Goal: Task Accomplishment & Management: Use online tool/utility

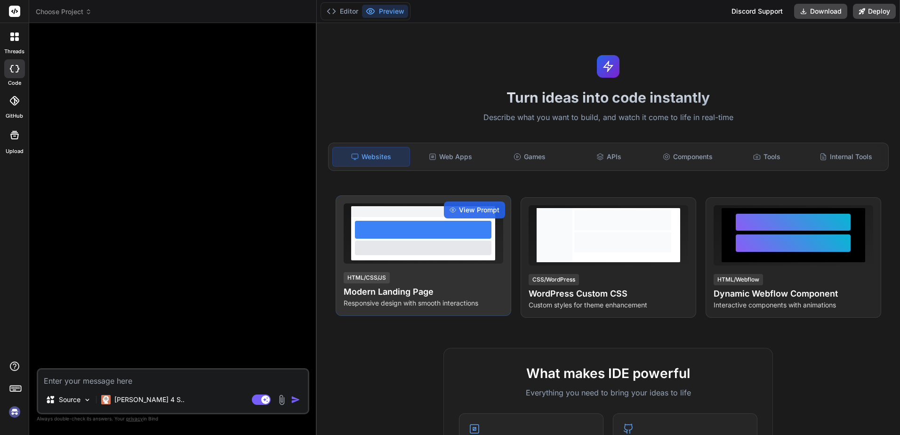
click at [445, 285] on h4 "Modern Landing Page" at bounding box center [424, 291] width 160 height 13
click at [473, 209] on span "View Prompt" at bounding box center [479, 209] width 40 height 9
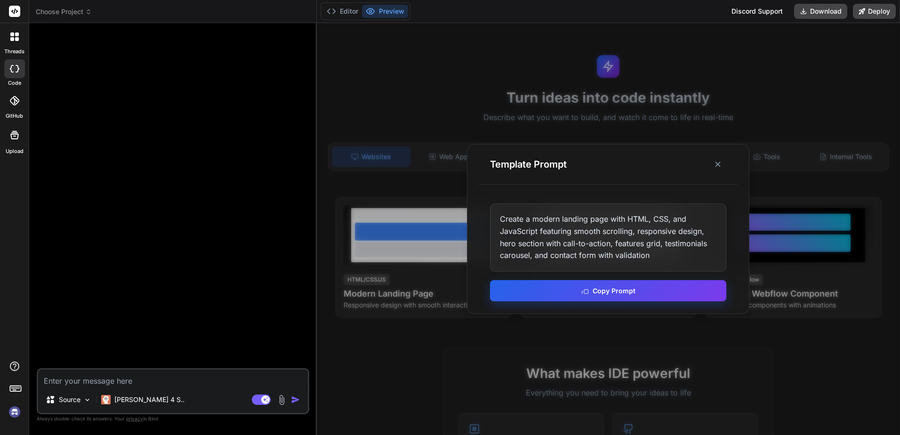
click at [625, 283] on button "Copy Prompt" at bounding box center [608, 290] width 236 height 21
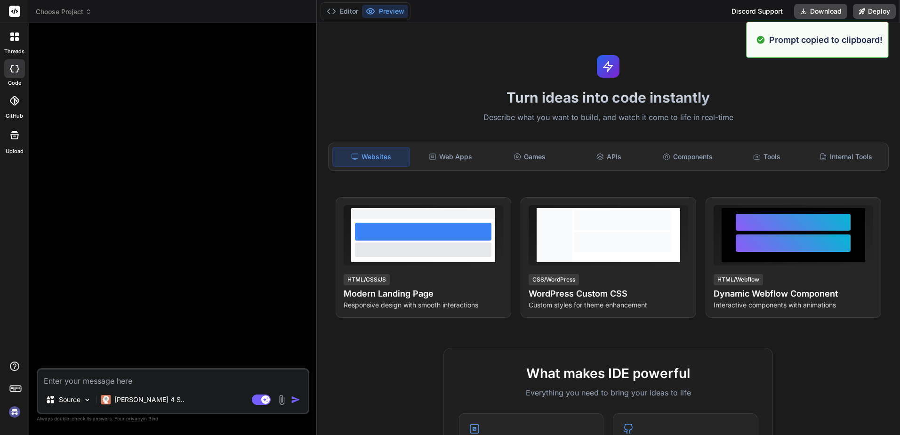
click at [162, 374] on textarea at bounding box center [173, 378] width 270 height 17
paste textarea "Create a modern landing page with HTML, CSS, and JavaScript featuring smooth sc…"
type textarea "x"
type textarea "Create a modern landing page with HTML, CSS, and JavaScript featuring smooth sc…"
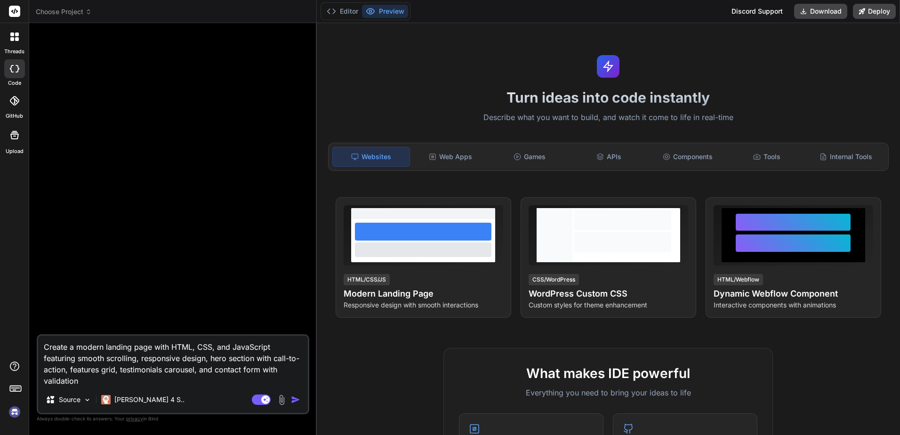
click at [169, 376] on textarea "Create a modern landing page with HTML, CSS, and JavaScript featuring smooth sc…" at bounding box center [173, 361] width 270 height 51
click at [164, 381] on textarea "Create a modern landing page with HTML, CSS, and JavaScript featuring smooth sc…" at bounding box center [173, 361] width 270 height 51
type textarea "x"
type textarea "Create a modern landing page with HTML, CSS, and JavaScript featuring smooth sc…"
click at [296, 396] on img "button" at bounding box center [295, 399] width 9 height 9
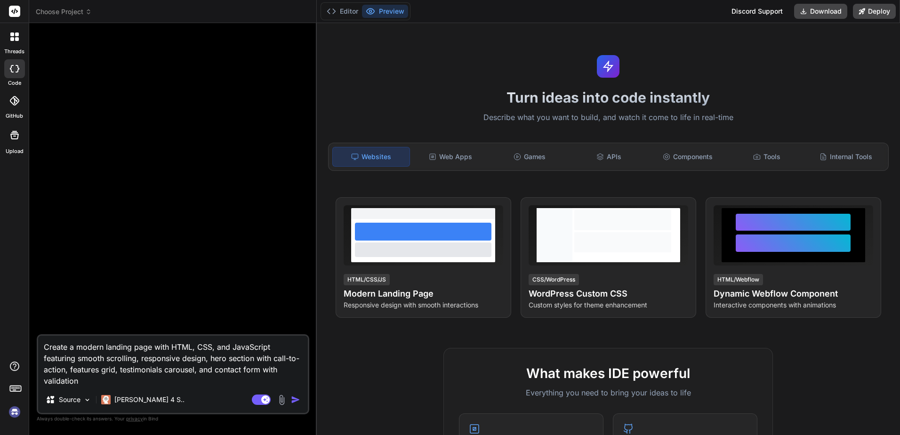
type textarea "x"
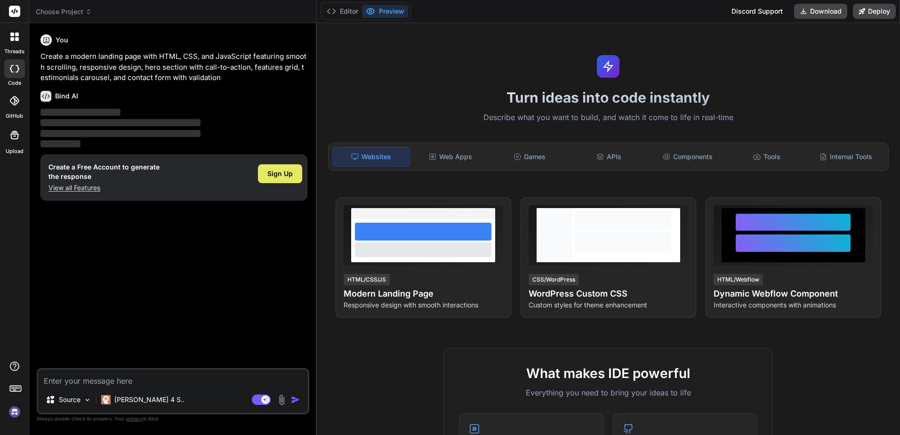
click at [284, 170] on span "Sign Up" at bounding box center [279, 173] width 25 height 9
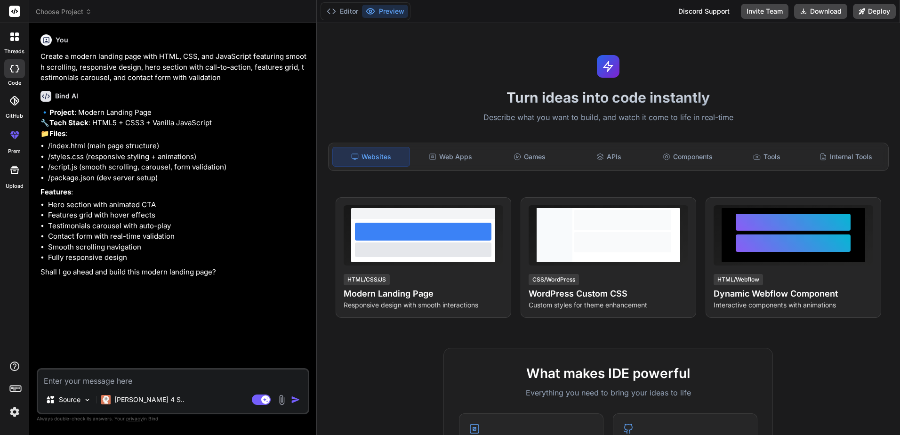
click at [155, 383] on textarea at bounding box center [173, 378] width 270 height 17
type textarea "x"
type textarea "m"
type textarea "x"
type textarea "ma"
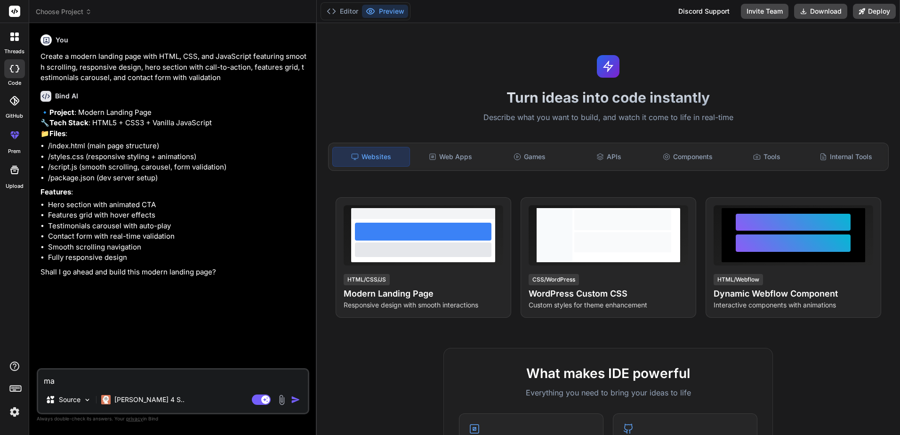
type textarea "x"
type textarea "make"
type textarea "x"
type textarea "make"
type textarea "x"
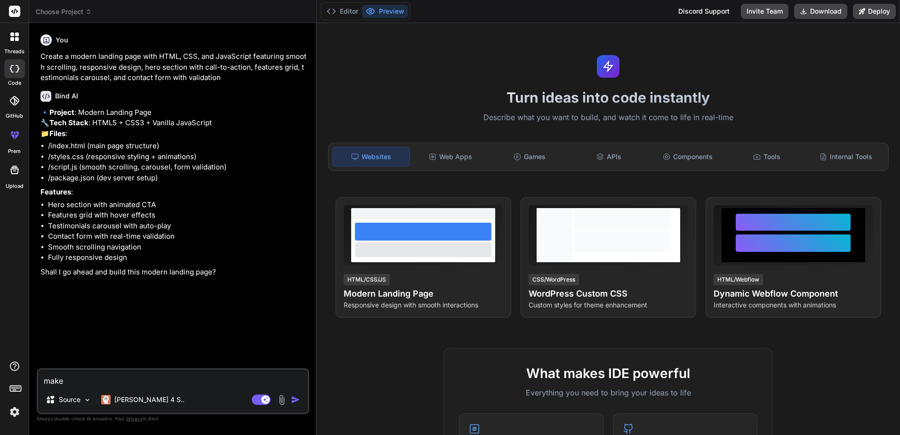
type textarea "make a"
type textarea "x"
type textarea "make a"
type textarea "x"
type textarea "make a l"
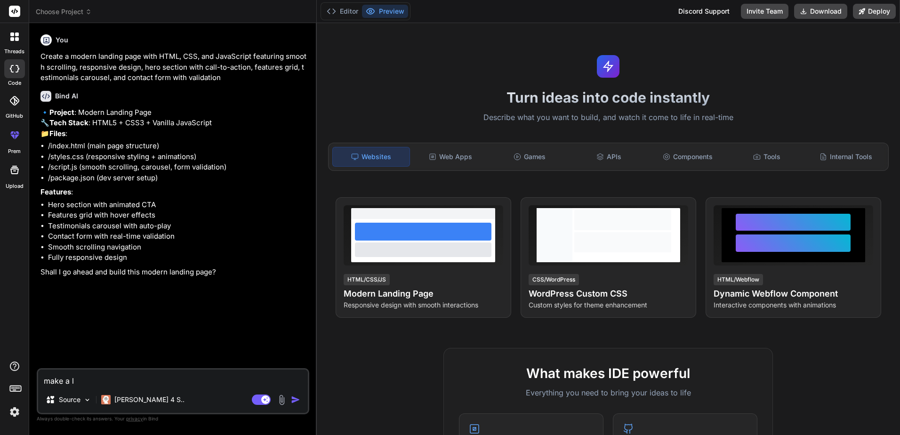
type textarea "x"
type textarea "make a la"
type textarea "x"
type textarea "make a land"
type textarea "x"
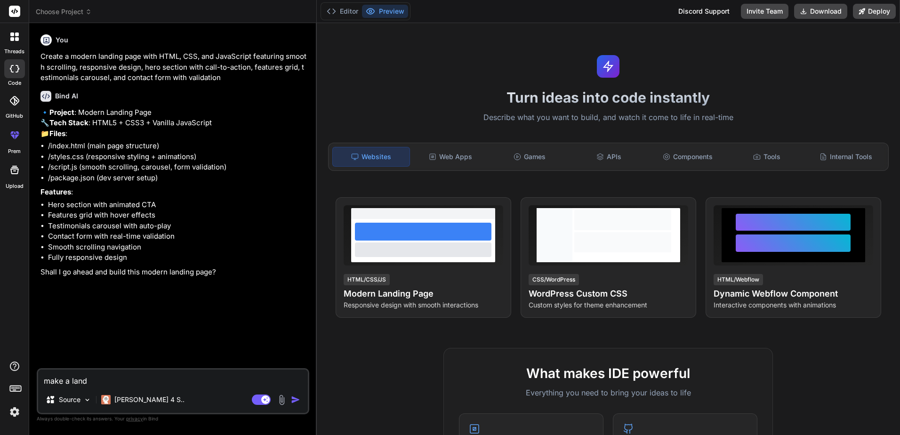
type textarea "make a [PERSON_NAME]"
type textarea "x"
type textarea "make a [PERSON_NAME]"
type textarea "x"
type textarea "make a landing"
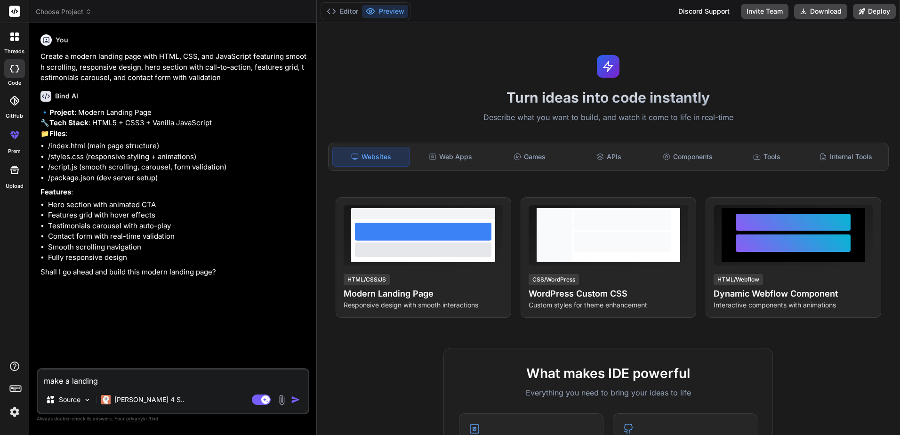
type textarea "x"
type textarea "make a landing"
type textarea "x"
type textarea "make a landing p"
type textarea "x"
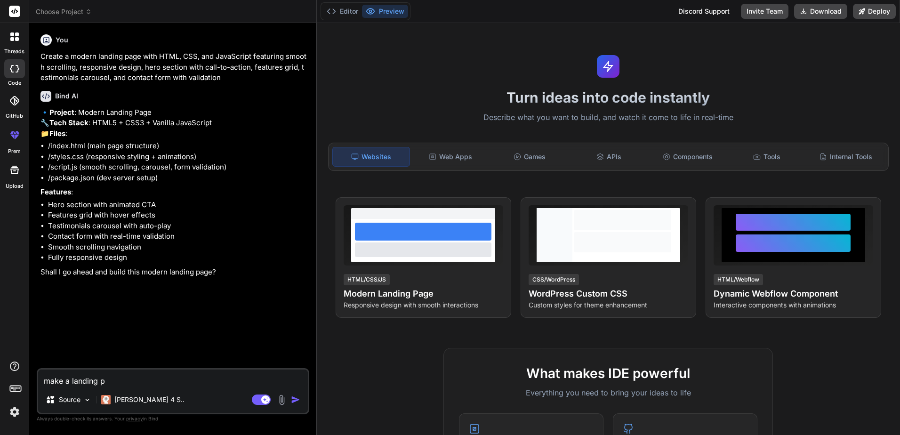
type textarea "make a landing pa"
type textarea "x"
type textarea "make a landing pag"
type textarea "x"
type textarea "make a landing page"
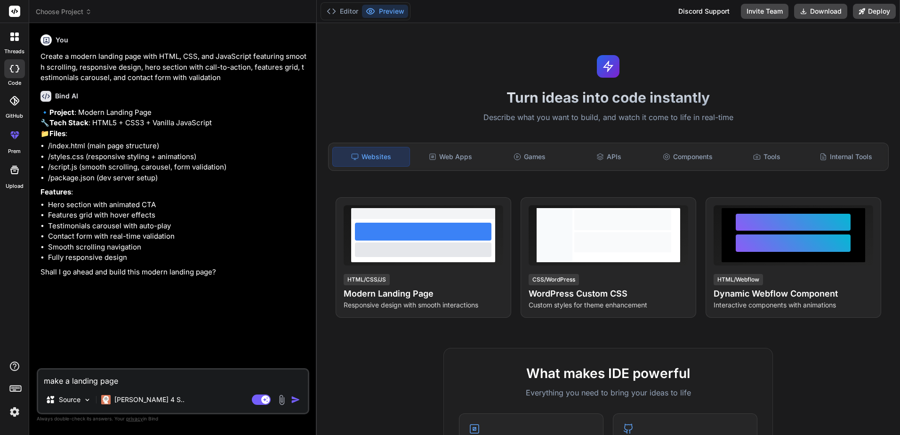
type textarea "x"
type textarea "make a landing page"
type textarea "x"
type textarea "make a landing page f"
type textarea "x"
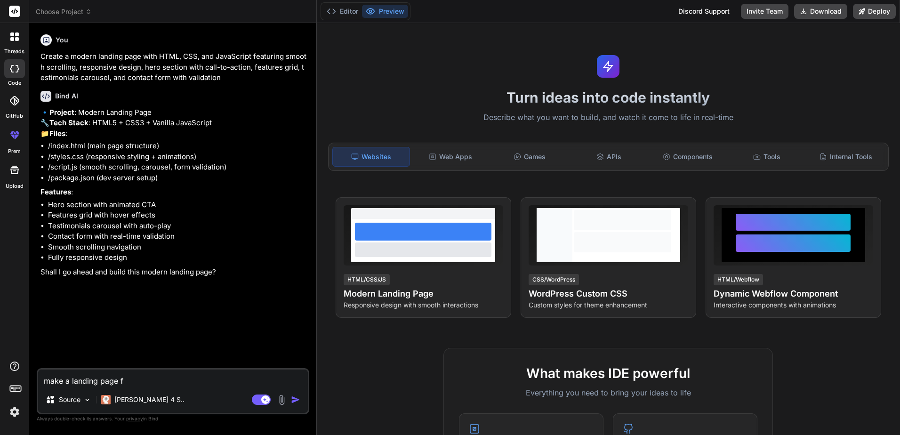
type textarea "make a landing page fo"
type textarea "x"
type textarea "make a landing page for"
type textarea "x"
type textarea "make a landing page for"
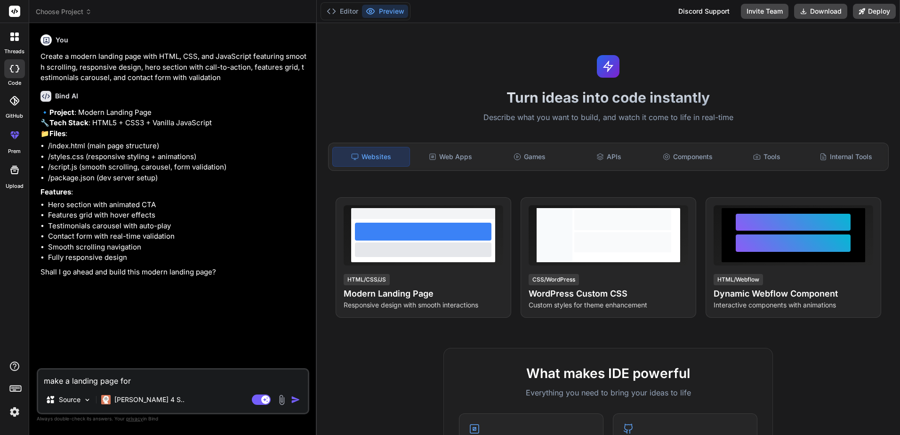
type textarea "x"
type textarea "make a landing page for g"
type textarea "x"
type textarea "make a landing page for ga"
type textarea "x"
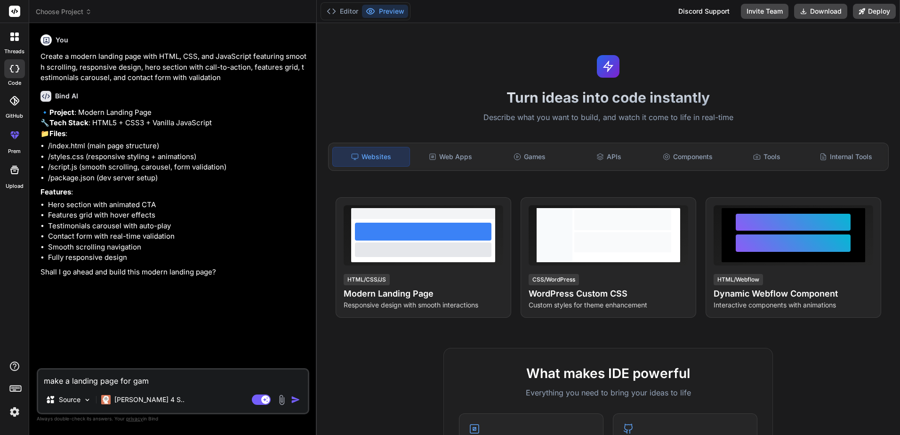
type textarea "make a landing page for game"
type textarea "x"
type textarea "make a landing page for game"
type textarea "x"
type textarea "make a landing page for gam"
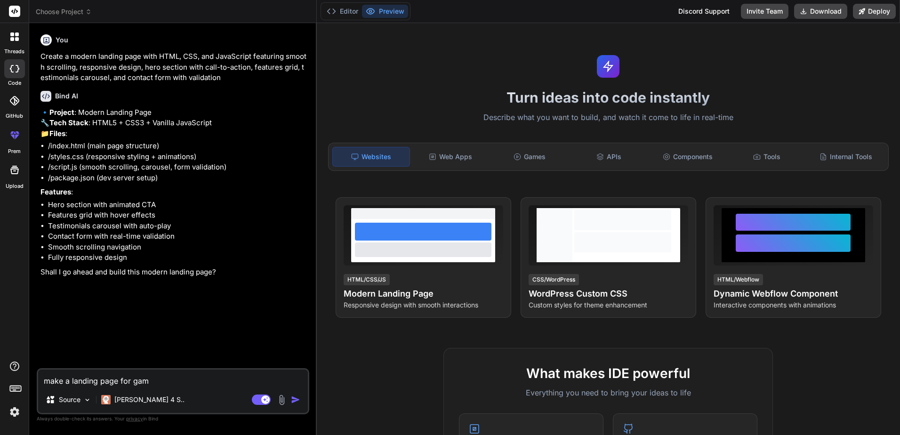
type textarea "x"
type textarea "make a landing page for ga"
type textarea "x"
type textarea "make a landing page for g"
type textarea "x"
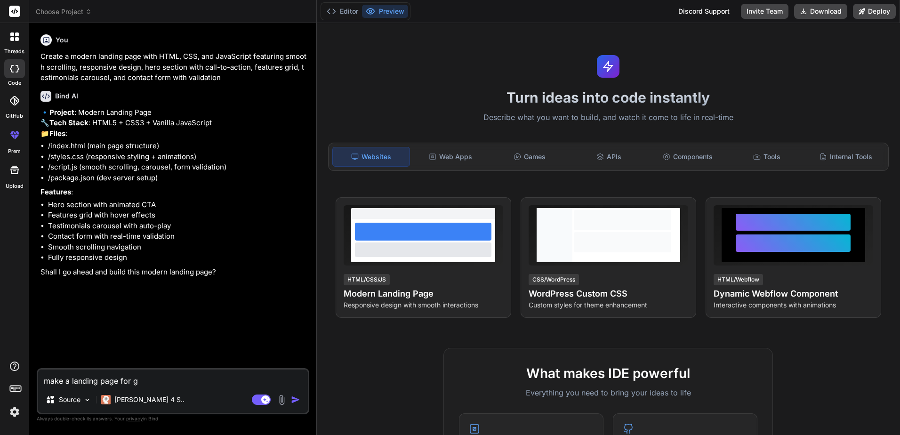
type textarea "make a landing page for"
type textarea "x"
type textarea "make a landing page for p"
type textarea "x"
type textarea "make a landing page for pa"
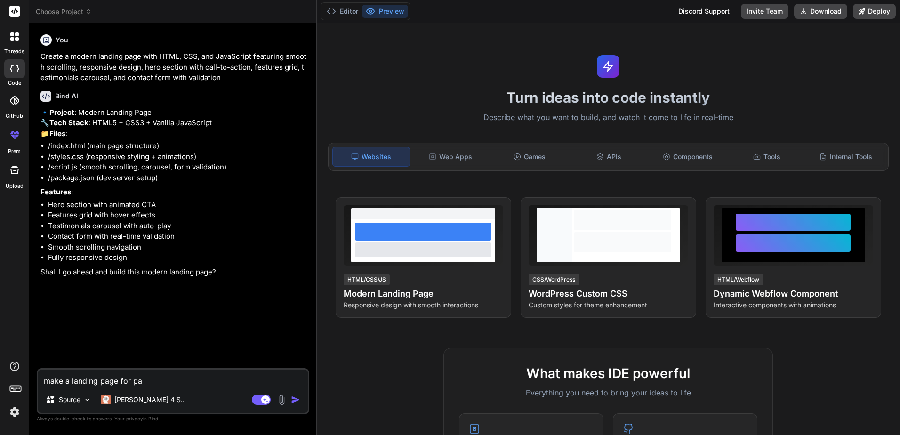
type textarea "x"
type textarea "make a landing page for pai"
type textarea "x"
type textarea "make a landing page for paid"
type textarea "x"
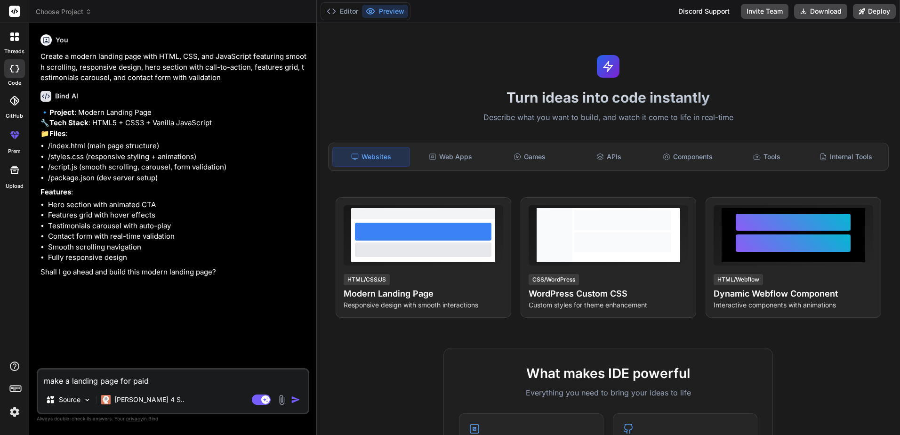
type textarea "make a landing page for paid"
type textarea "x"
type textarea "make a landing page for paid g"
type textarea "x"
type textarea "make a landing page for paid ga"
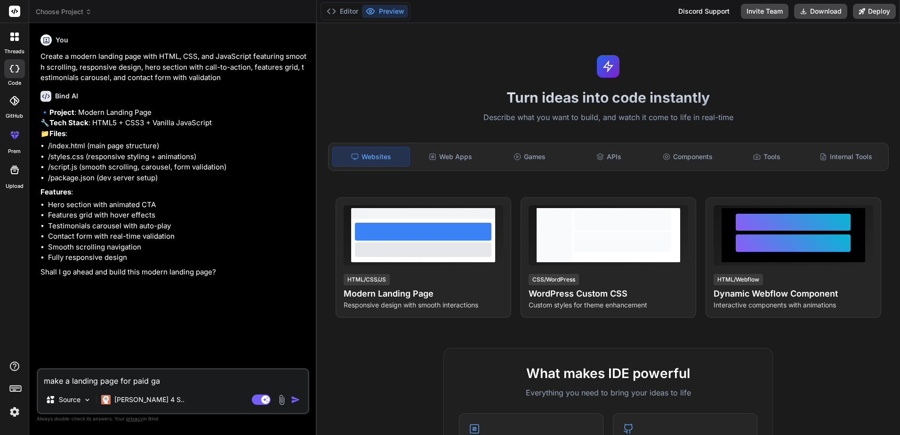
type textarea "x"
type textarea "make a landing page for paid gam"
type textarea "x"
type textarea "make a landing page for paid game"
type textarea "x"
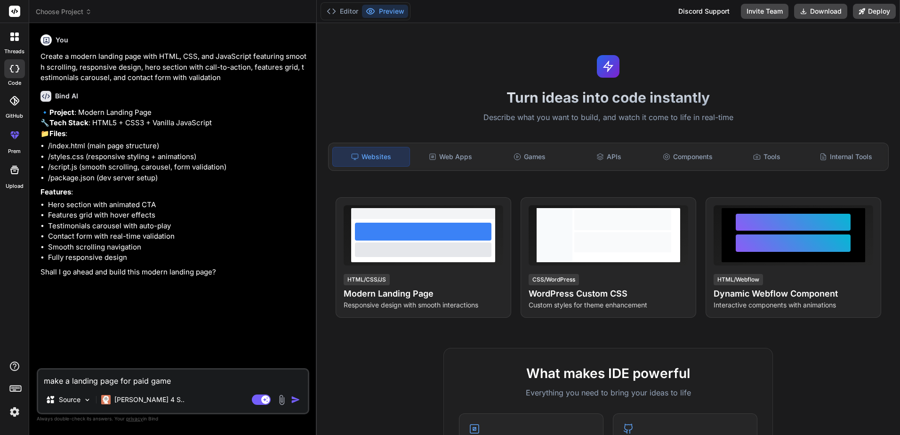
type textarea "make a landing page for paid game s"
type textarea "x"
type textarea "make a landing page for paid game sh"
type textarea "x"
type textarea "make a landing page for paid game sho"
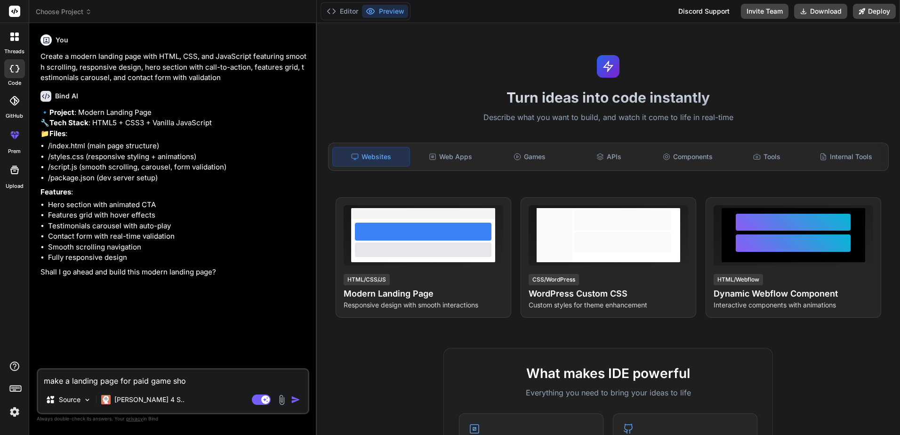
type textarea "x"
type textarea "make a landing page for paid game shop"
type textarea "x"
type textarea "make a landing page for paid game shopp"
type textarea "x"
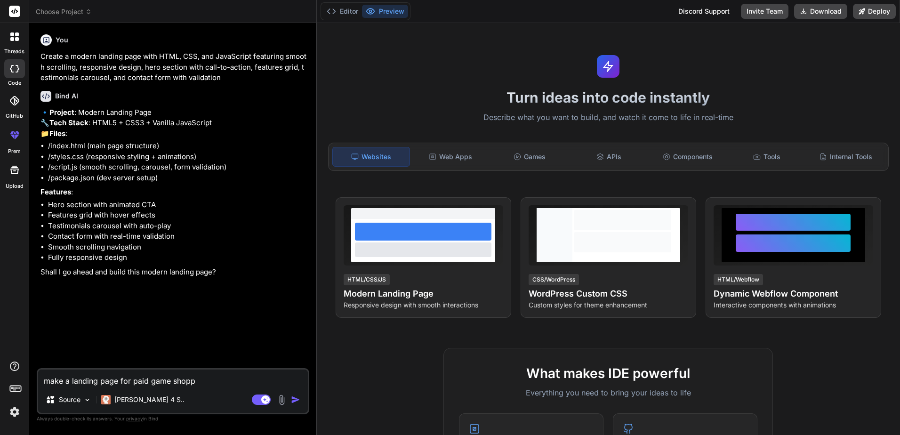
type textarea "make a landing page for paid game shoppi"
type textarea "x"
type textarea "make a landing page for paid game shoppin"
type textarea "x"
type textarea "make a landing page for paid game shopping"
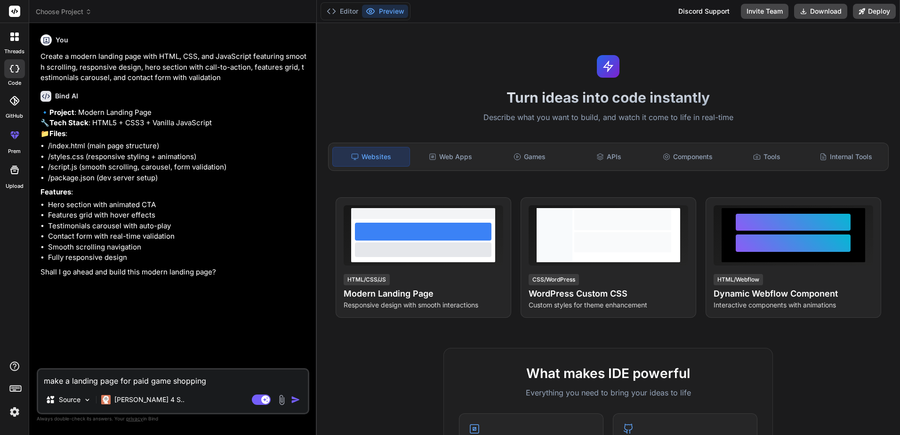
type textarea "x"
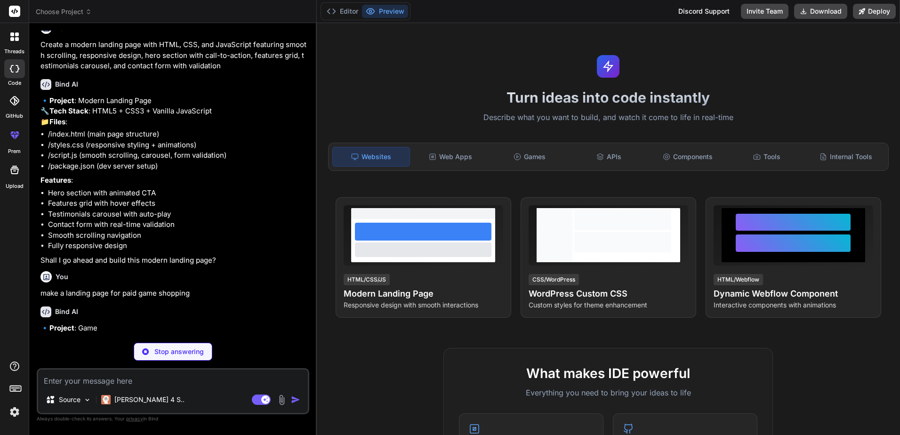
scroll to position [30, 0]
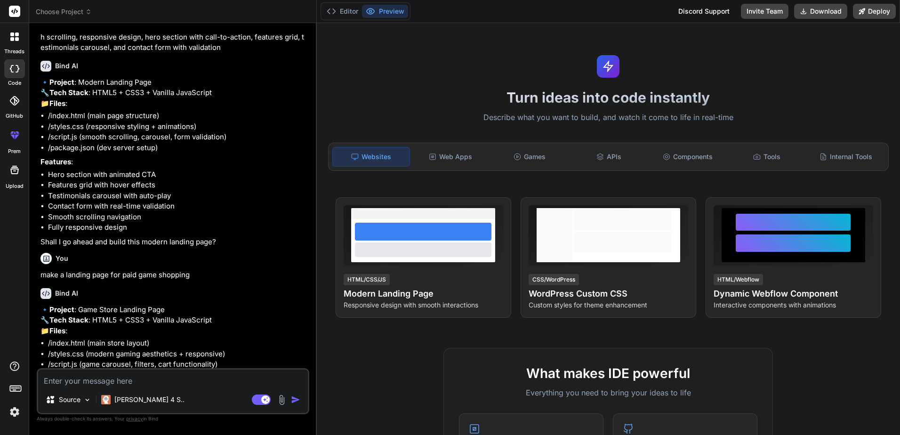
click at [774, 175] on div "Turn ideas into code instantly Describe what you want to build, and watch it co…" at bounding box center [609, 229] width 584 height 412
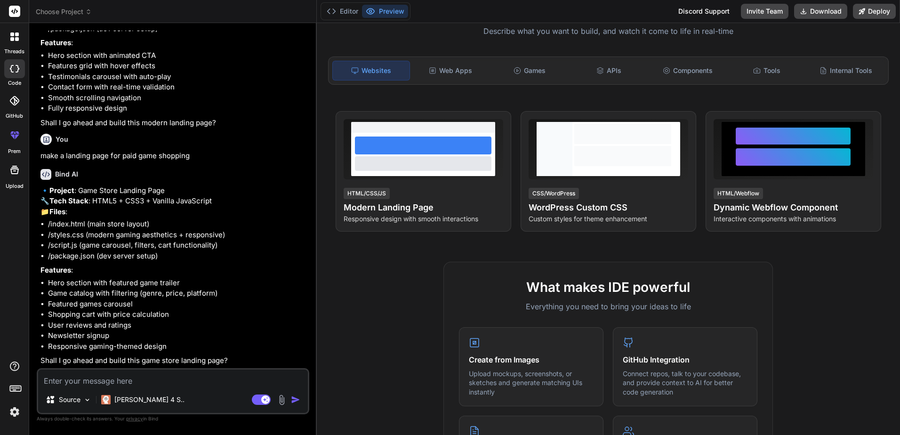
scroll to position [0, 0]
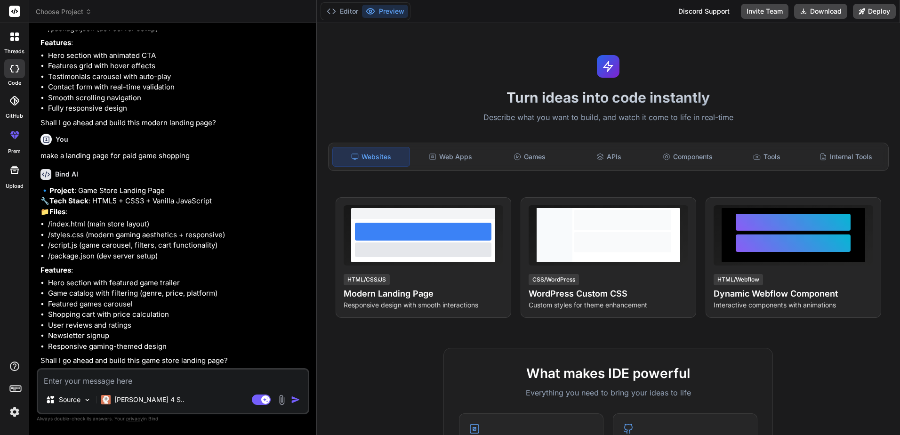
click at [142, 374] on textarea at bounding box center [173, 378] width 270 height 17
type textarea "x"
type textarea "o"
type textarea "x"
type textarea "ok"
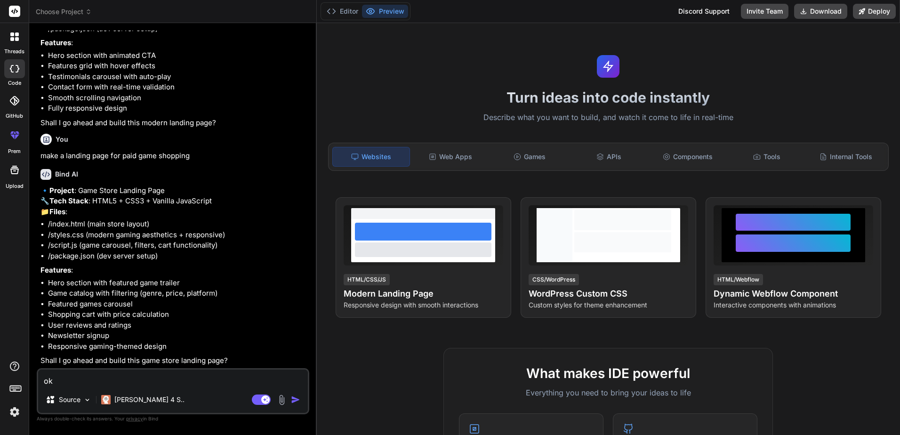
type textarea "x"
type textarea "oka"
type textarea "x"
type textarea "okay"
type textarea "x"
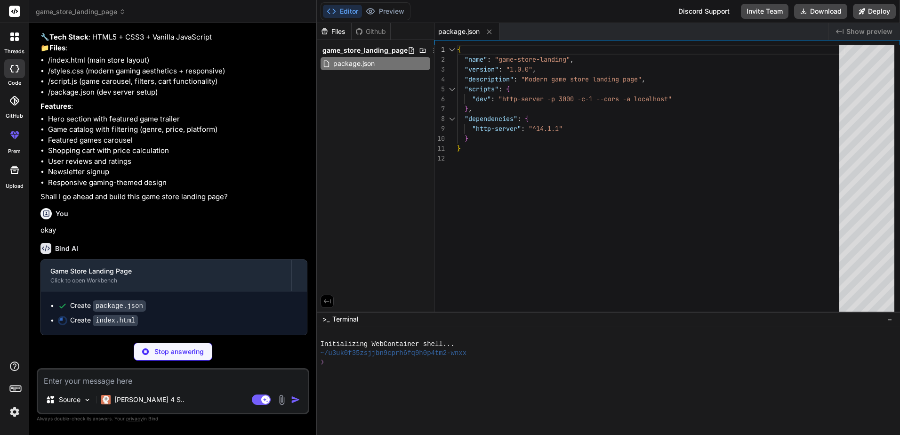
scroll to position [355, 0]
type textarea "x"
type textarea "</html>"
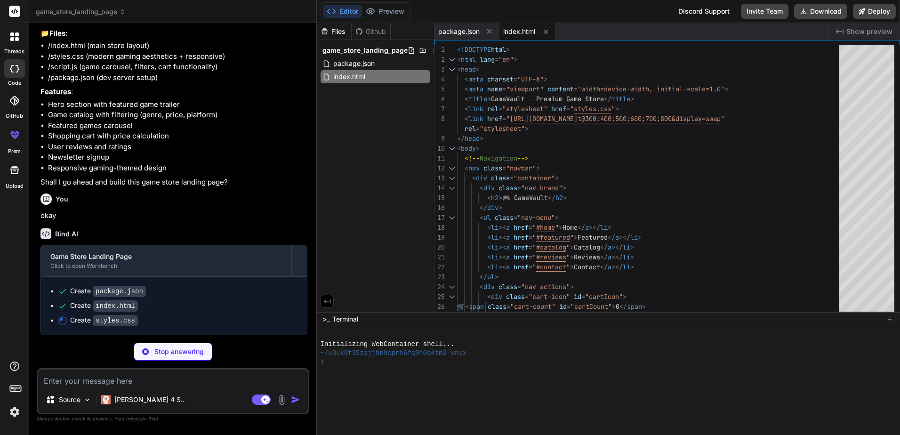
type textarea "x"
type textarea "} }"
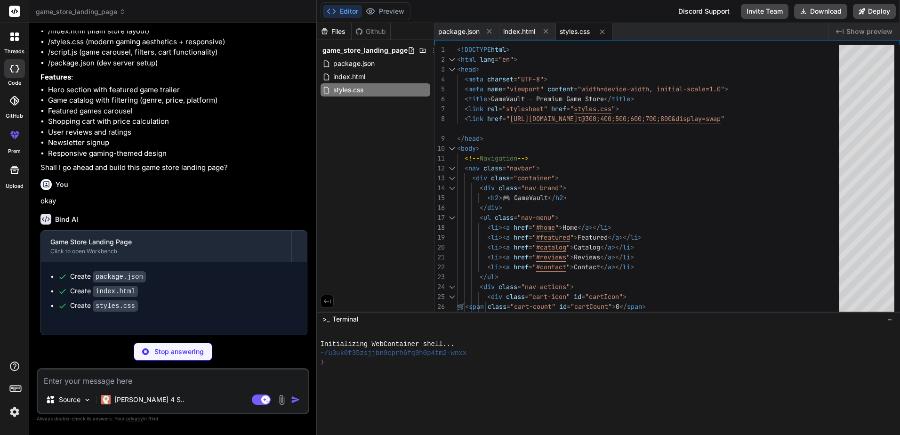
type textarea "x"
type textarea "}, 10); window.addEventListener('scroll', debouncedScroll);"
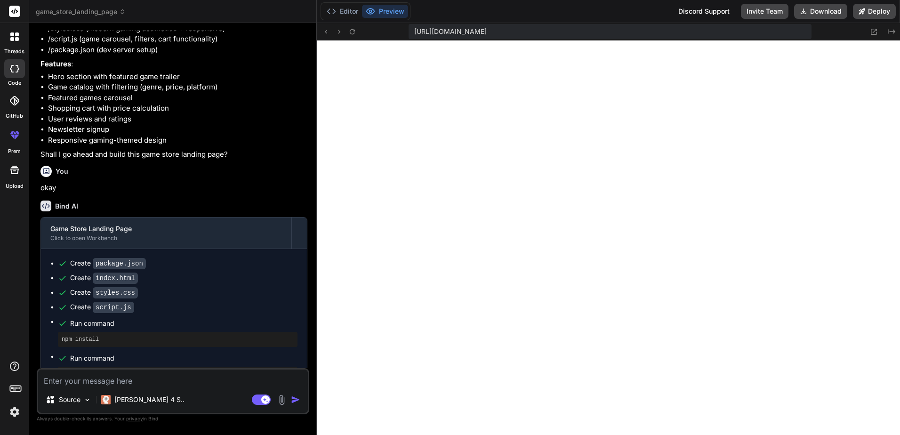
scroll to position [411, 0]
click at [14, 39] on icon at bounding box center [14, 36] width 8 height 8
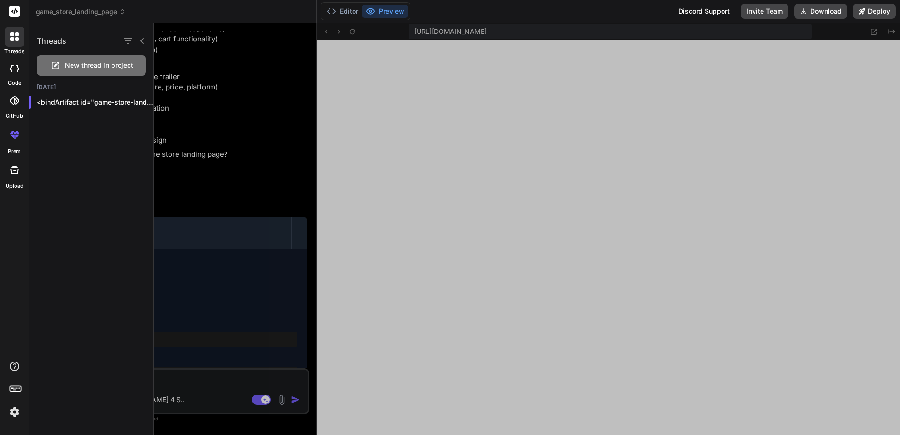
click at [585, 223] on div at bounding box center [527, 229] width 746 height 412
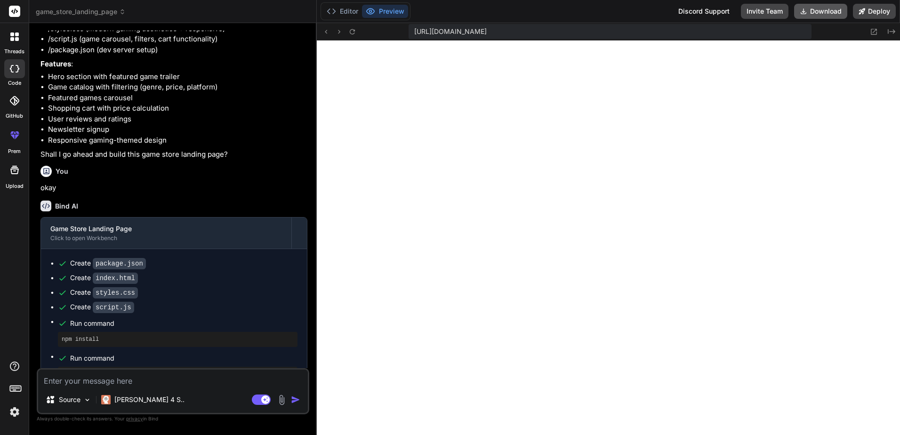
click at [808, 16] on button "Download" at bounding box center [820, 11] width 53 height 15
click at [16, 12] on icon at bounding box center [14, 11] width 7 height 6
click at [13, 67] on icon at bounding box center [14, 69] width 9 height 8
click at [15, 35] on icon at bounding box center [14, 36] width 8 height 8
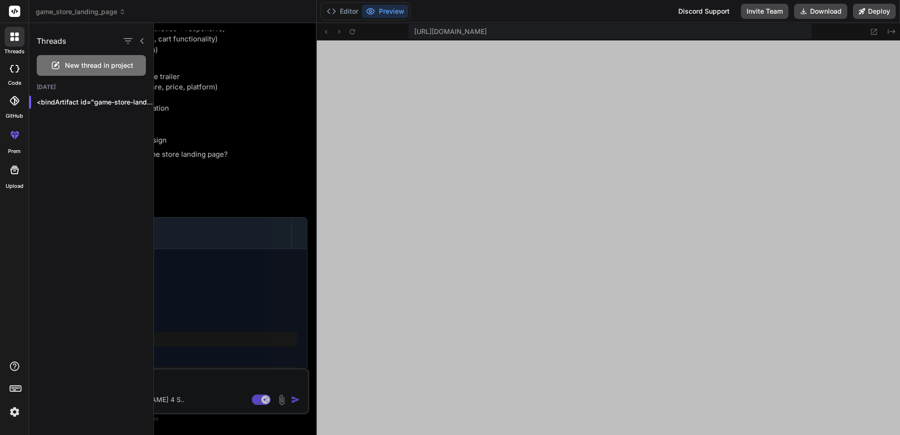
click at [94, 61] on span "New thread in project" at bounding box center [99, 65] width 68 height 9
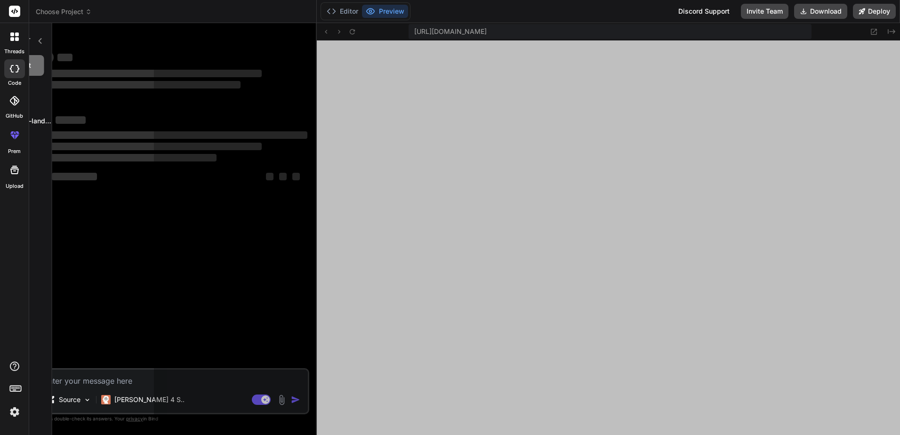
scroll to position [456, 0]
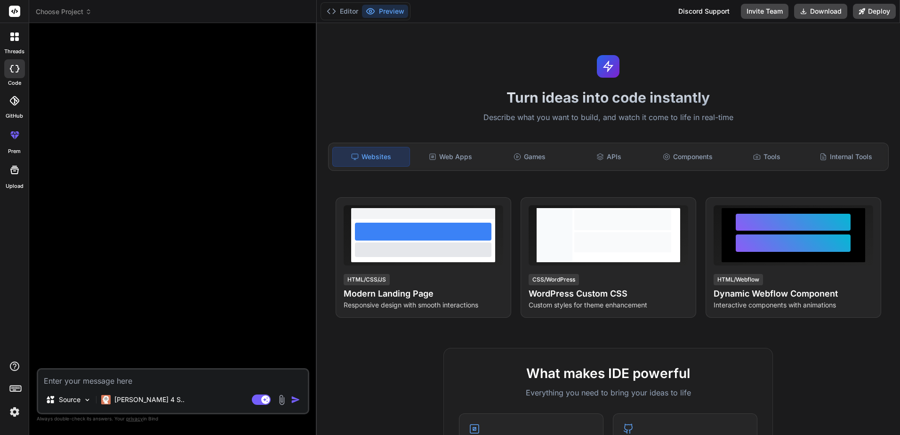
click at [159, 382] on textarea at bounding box center [173, 378] width 270 height 17
paste textarea "Loremi d sitame, consectetura, elit-sed d-eiusmodt incidid utl etdolorem aliqua…"
type textarea "x"
type textarea "Loremi d sitame, consectetura, elit-sed d-eiusmodt incidid utl etdolorem aliqua…"
type textarea "x"
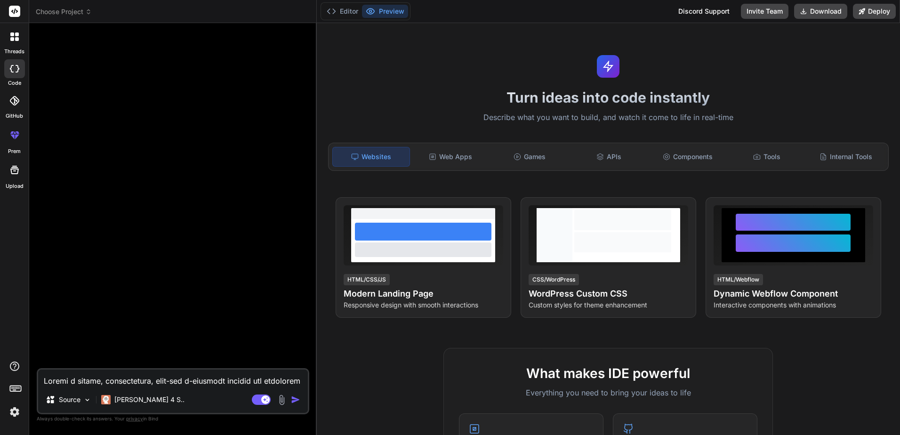
scroll to position [351, 0]
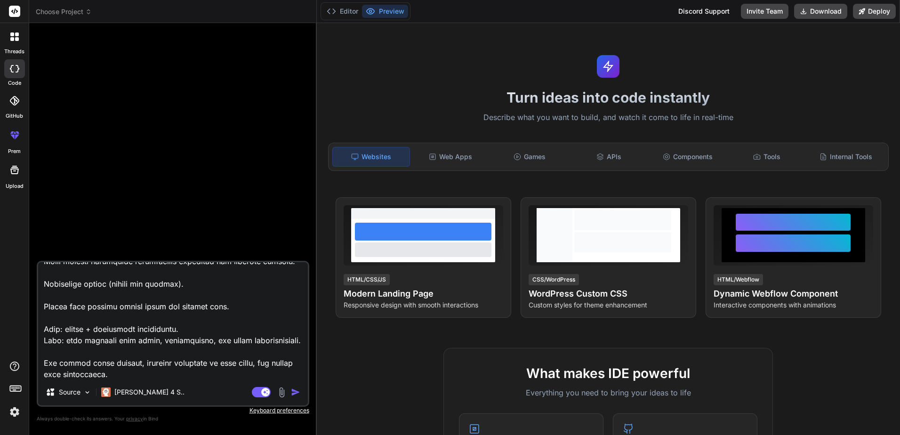
type textarea "Loremi d sitame, consectetura, elit-sed d-eiusmodt incidid utl etdolorem aliqua…"
click at [295, 394] on img "button" at bounding box center [295, 391] width 9 height 9
type textarea "x"
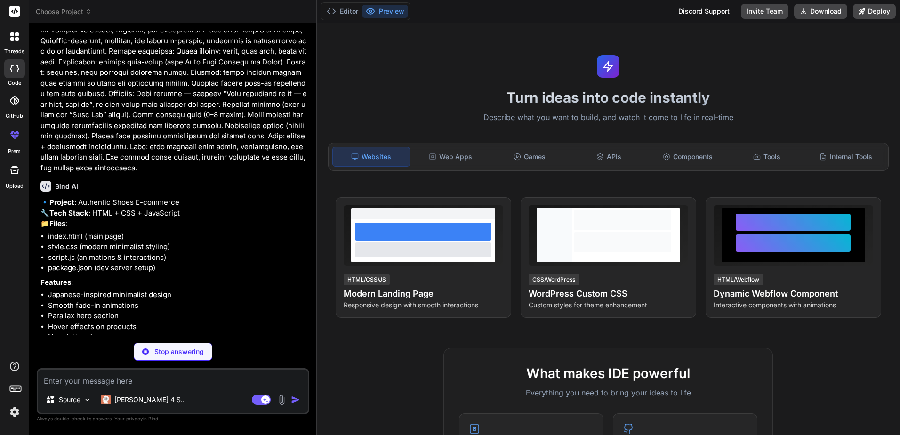
scroll to position [59, 0]
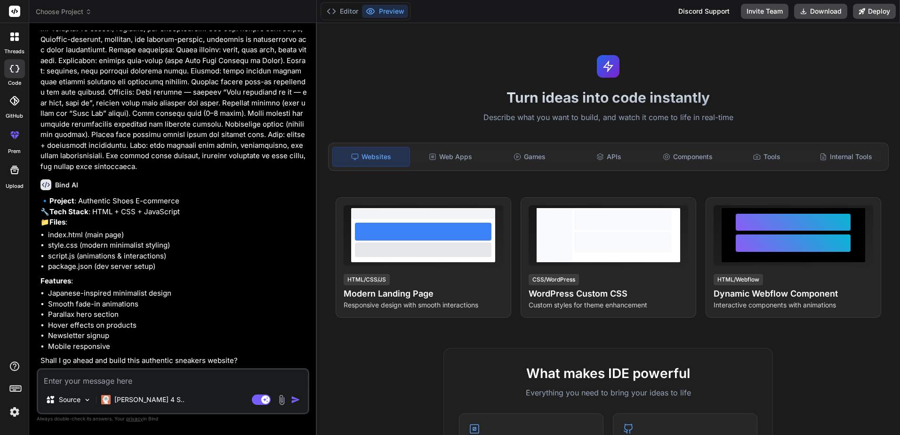
click at [185, 379] on textarea at bounding box center [173, 378] width 270 height 17
type textarea "x"
type textarea "Y"
type textarea "x"
type textarea "Y"
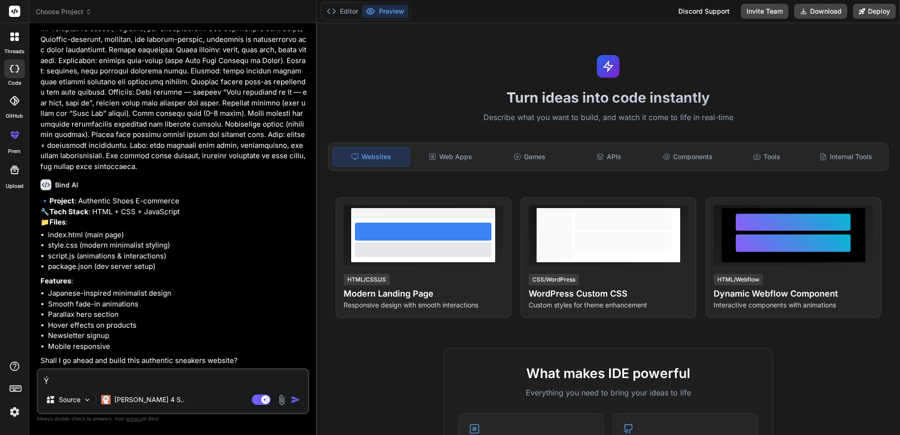
type textarea "Ýe"
type textarea "x"
type textarea "Ý"
type textarea "Yes"
type textarea "x"
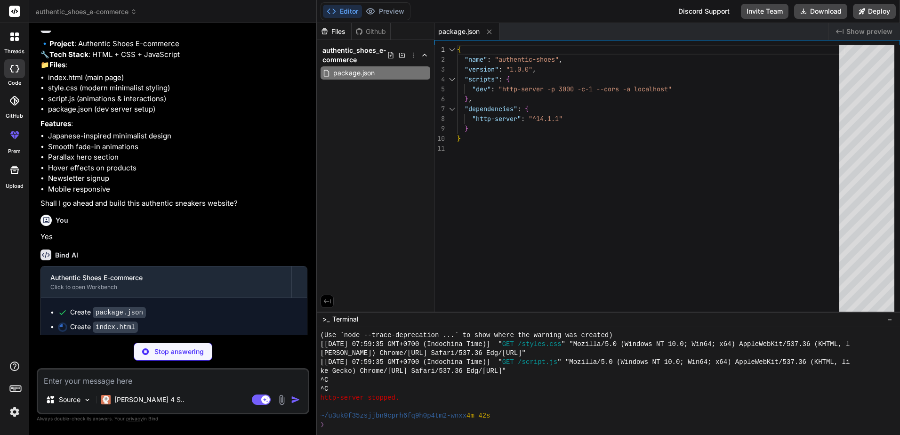
scroll to position [224, 0]
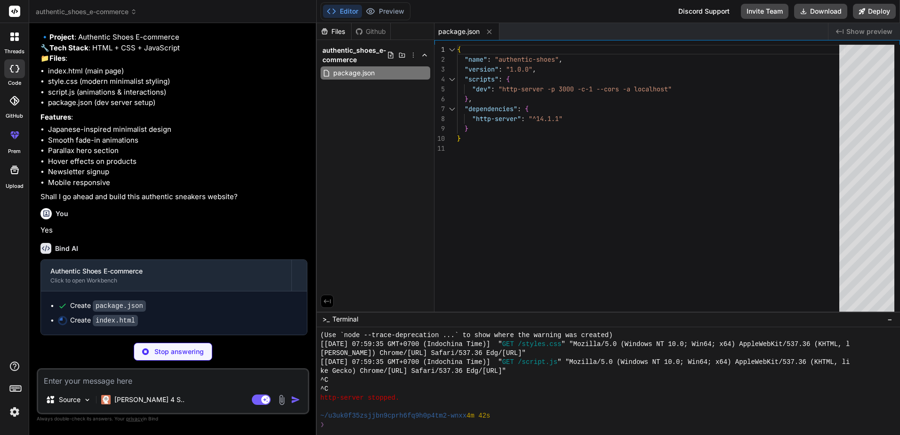
type textarea "x"
type textarea "</div> </footer> <script src="script.js"></script> </body> </html>"
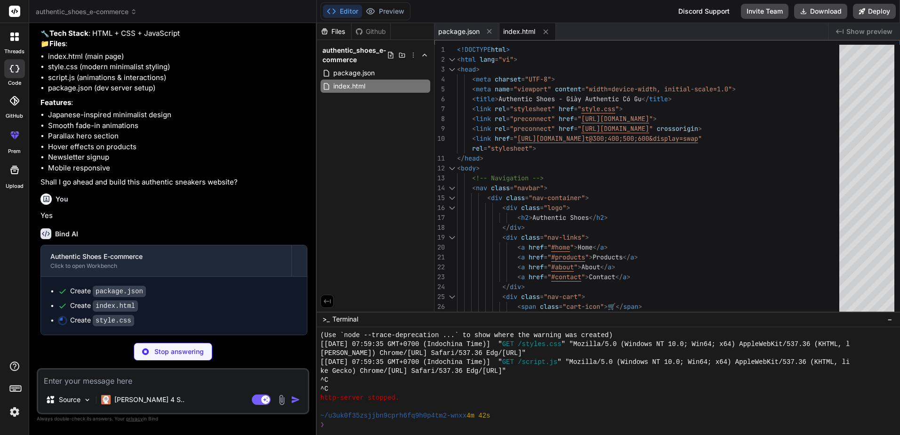
scroll to position [238, 0]
type textarea "x"
type textarea "font-size: 2rem; } .newsletter-content h2 { font-size: 2rem; } }"
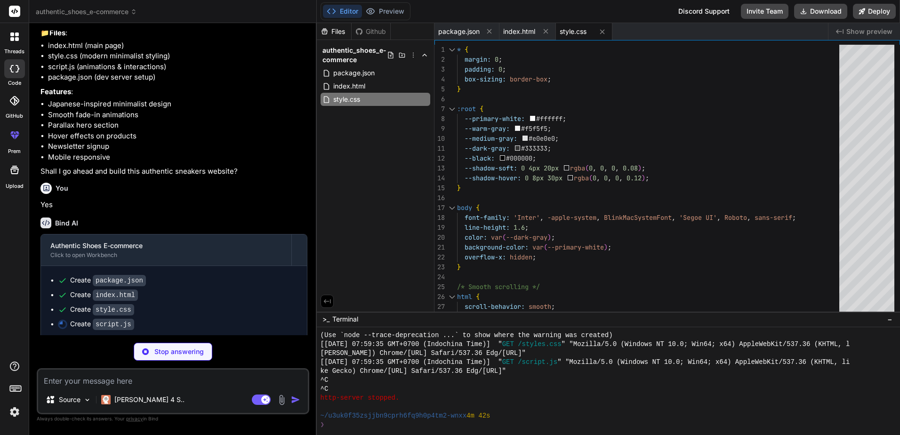
type textarea "x"
type textarea "`; document.head.appendChild(style); navbar.appendChild(menuButton); }; // Init…"
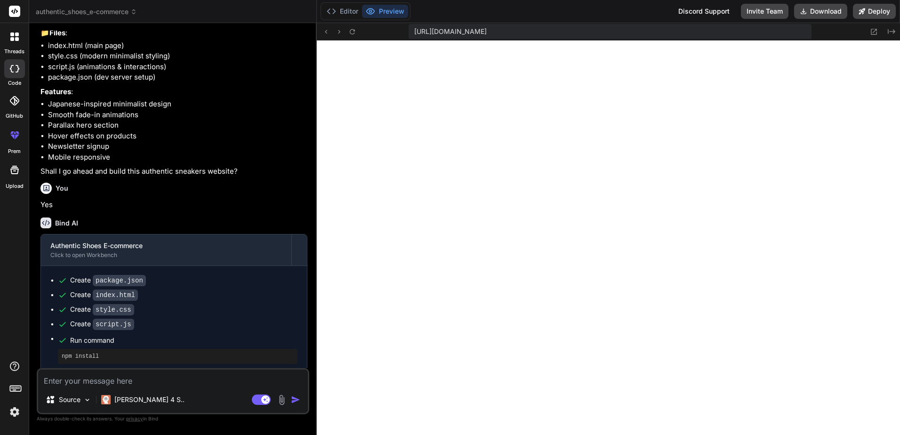
scroll to position [930, 0]
click at [159, 389] on div "Source Claude 4 S.. Agent Mode. When this toggle is activated, AI automatically…" at bounding box center [173, 391] width 273 height 46
click at [160, 384] on textarea at bounding box center [173, 378] width 270 height 17
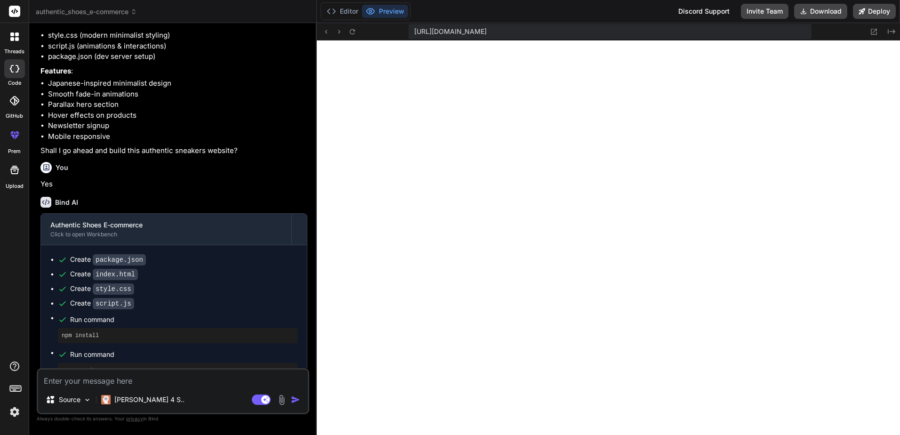
scroll to position [290, 0]
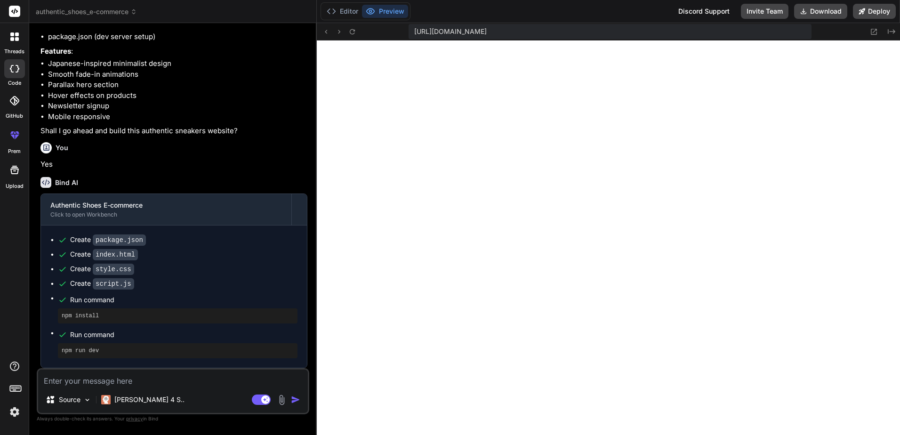
click at [177, 382] on textarea at bounding box center [173, 378] width 270 height 17
paste textarea "Loremi dolors (Amet CO): Adi eli s doei-tempo inc utlaboree dolorema a enimadm …"
type textarea "x"
type textarea "Loremi dolors (Amet CO): Adi eli s doei-tempo inc utlaboree dolorema a enimadm …"
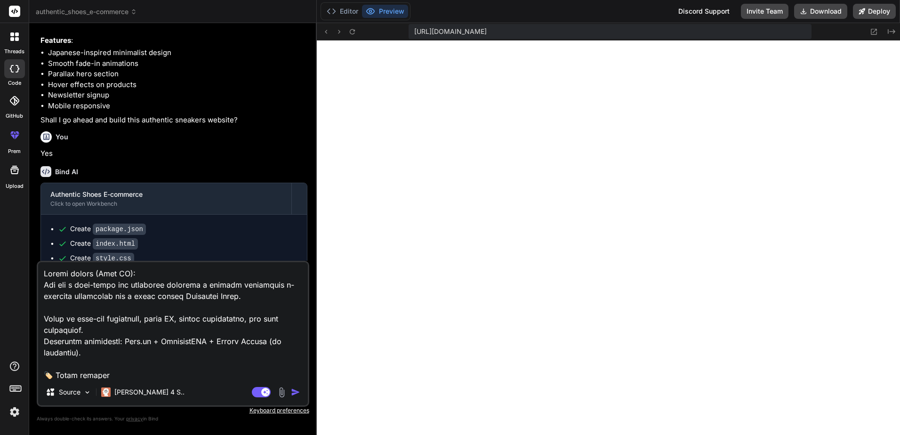
type textarea "x"
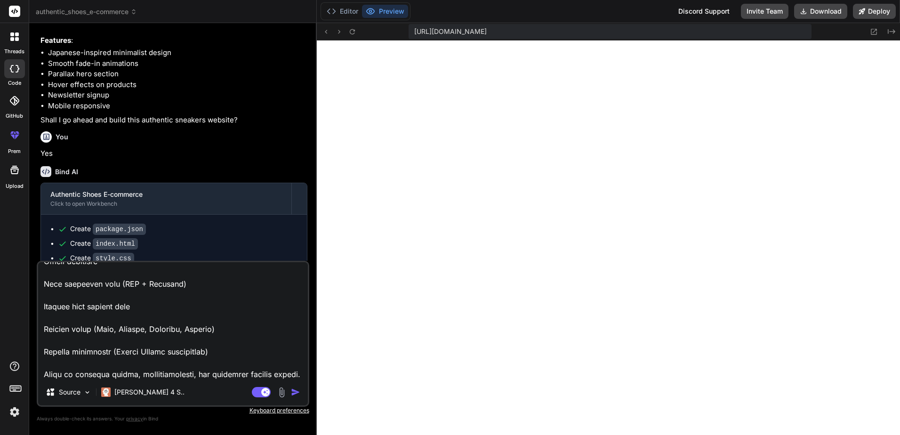
type textarea "Loremi dolors (Amet CO): Adi eli s doei-tempo inc utlaboree dolorema a enimadm …"
click at [291, 391] on img "button" at bounding box center [295, 391] width 9 height 9
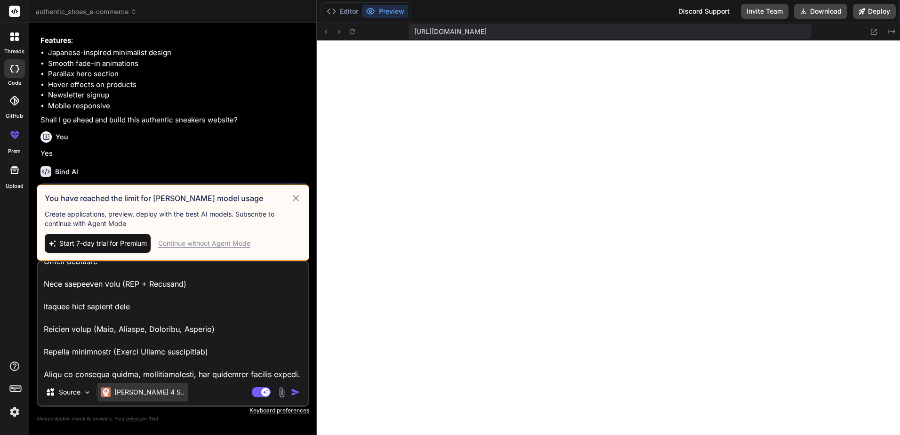
click at [114, 393] on p "[PERSON_NAME] 4 S.." at bounding box center [149, 391] width 70 height 9
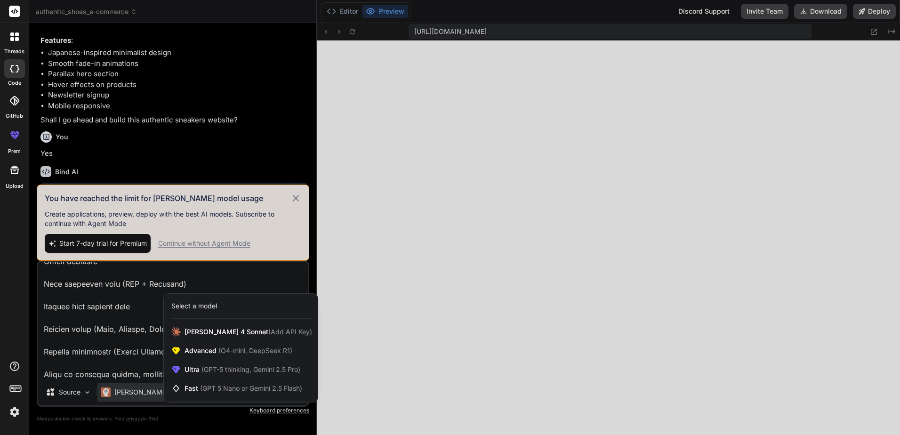
click at [201, 164] on div at bounding box center [450, 217] width 900 height 435
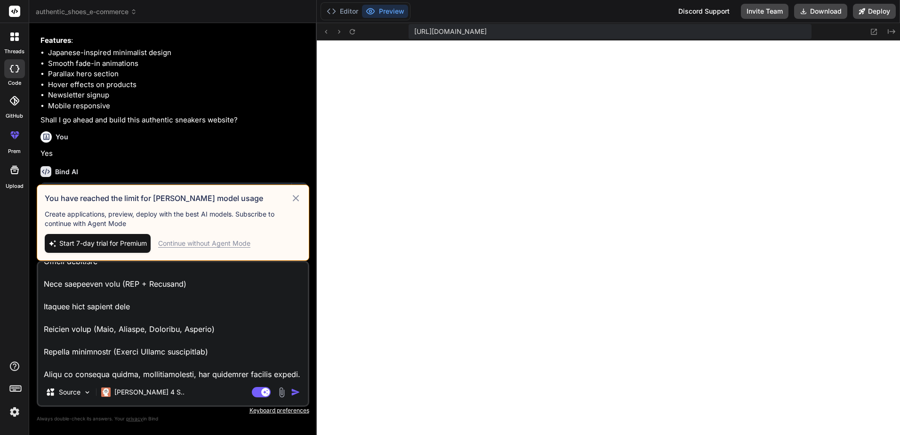
click at [212, 242] on div "Continue without Agent Mode" at bounding box center [204, 243] width 92 height 9
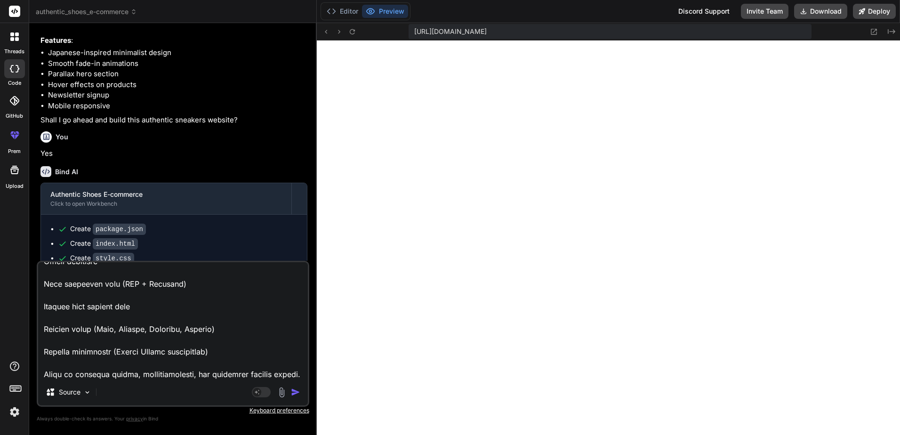
click at [297, 395] on img "button" at bounding box center [295, 391] width 9 height 9
type textarea "x"
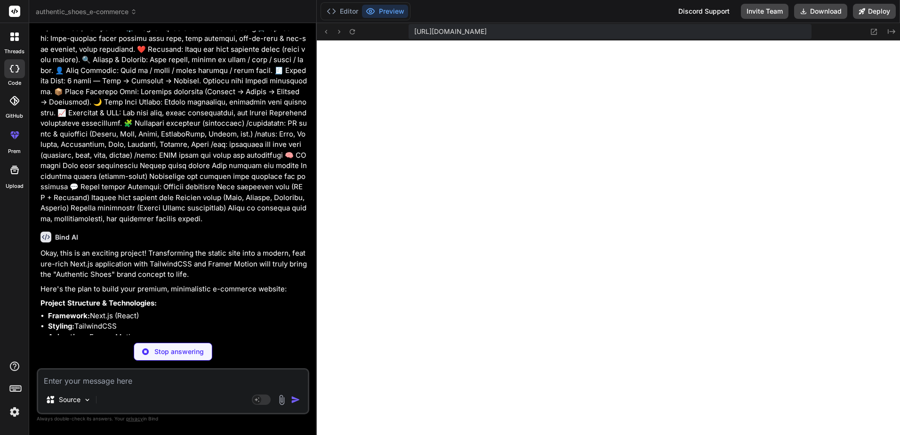
scroll to position [1015, 0]
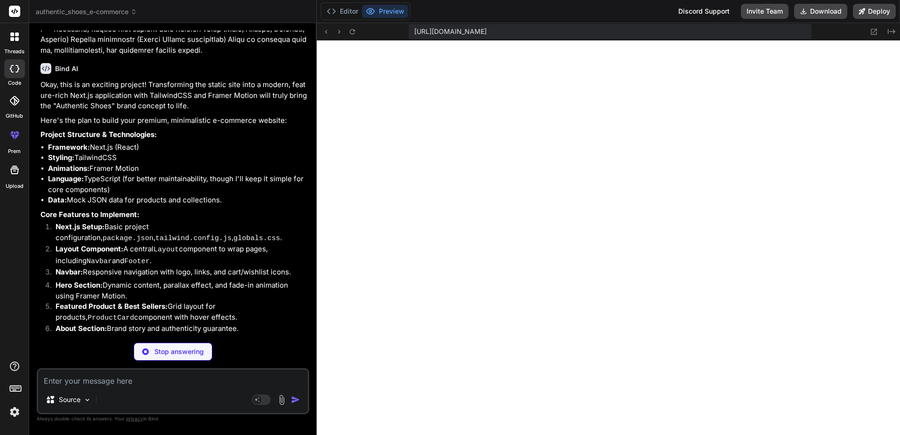
type textarea "x"
type textarea ""autoprefixer": "^10.0.1", "eslint": "^8", "eslint-config-next": "14.1.4", "pos…"
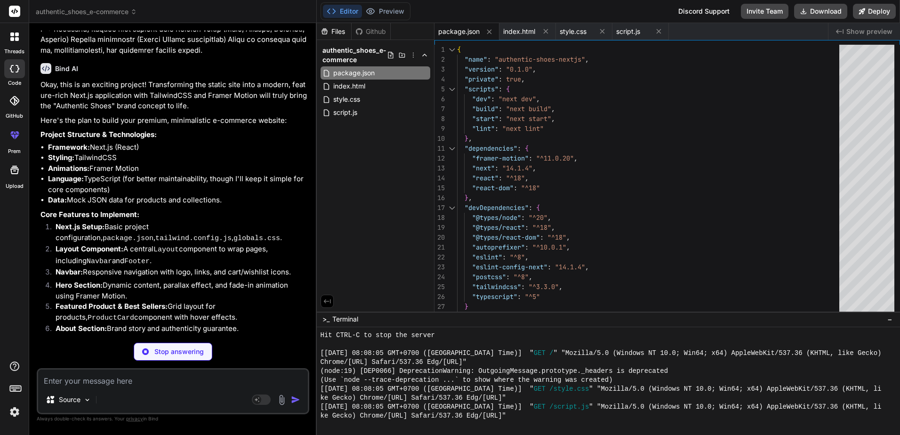
type textarea "x"
type textarea "}, plugins: [], }; export default config;"
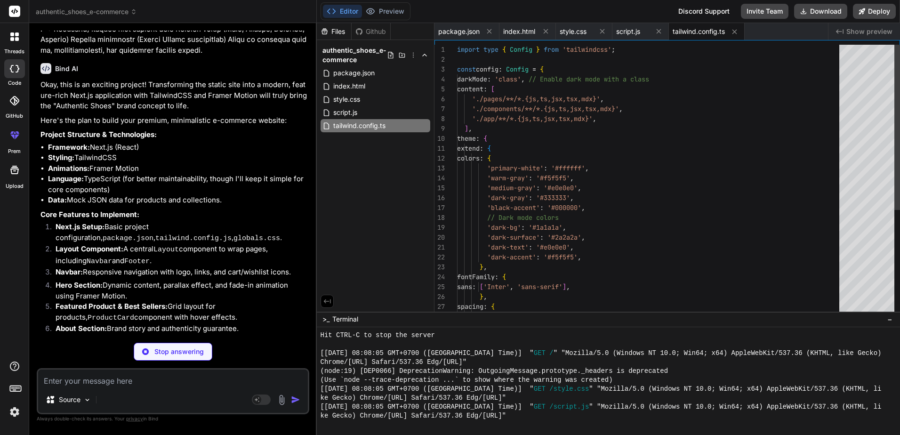
type textarea "x"
type textarea "module.exports = { plugins: { tailwindcss: {}, autoprefixer: {}, }, };"
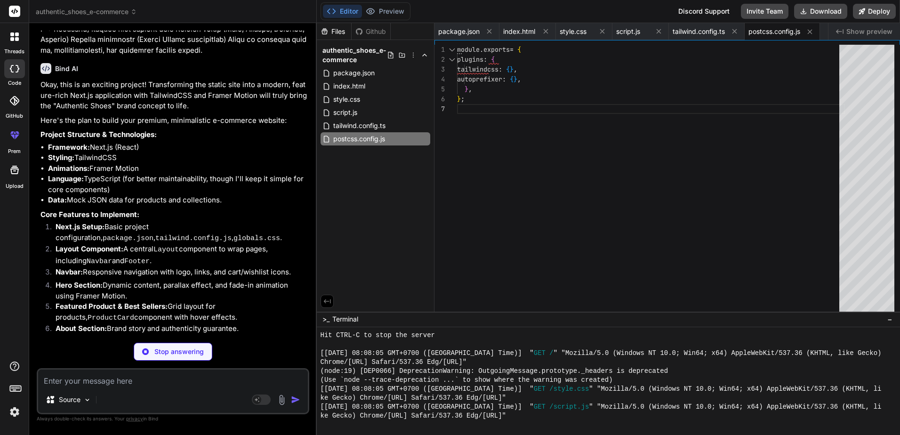
type textarea "x"
type textarea "background: theme('colors.dark-gray'); @apply dark:bg-dark-accent; }"
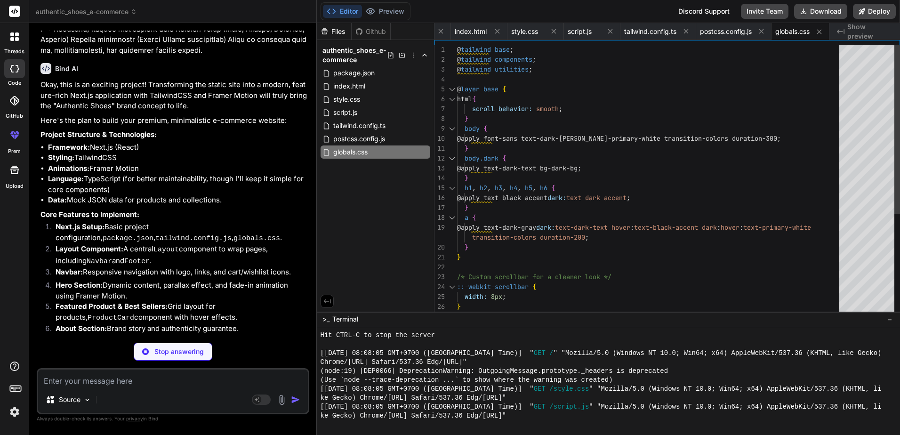
type textarea "x"
type textarea "}, ], }, }; export default nextConfig;"
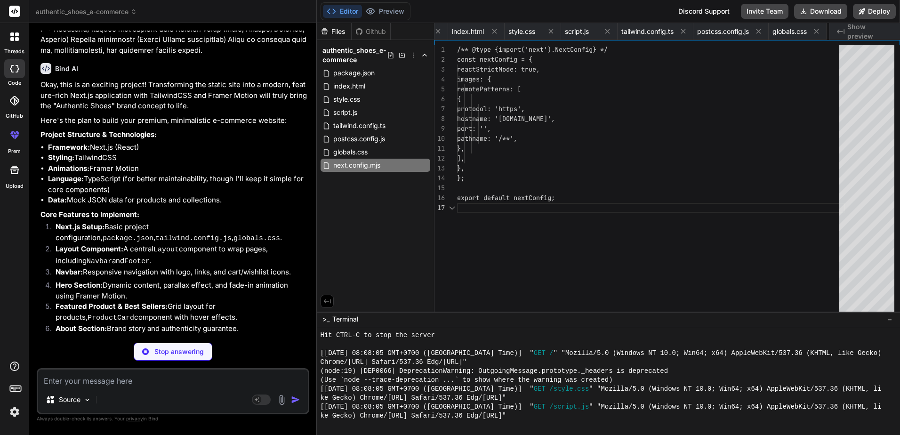
scroll to position [0, 122]
type textarea "x"
type textarea ""colors": ["Red/Black", "Blue/White"], "stock": 5, "isFeatured": false, "slug":…"
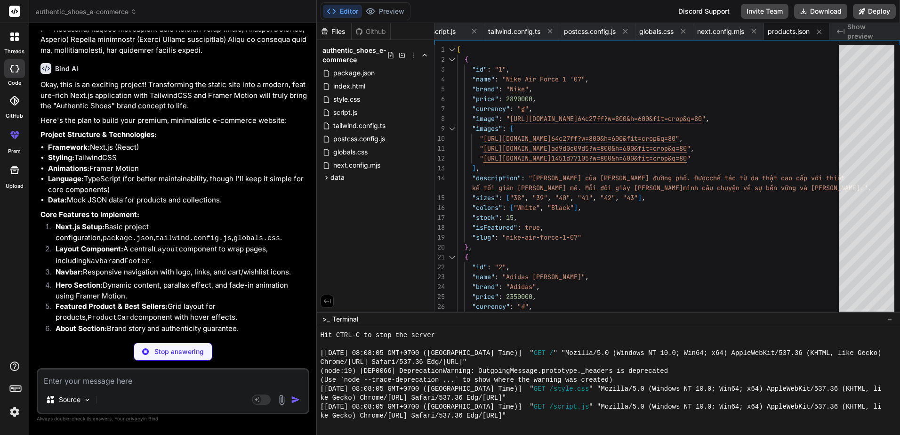
type textarea "x"
type textarea "cao cấp.", "image": "[URL][DOMAIN_NAME]", "slug": "crafted-heritage" } ]"
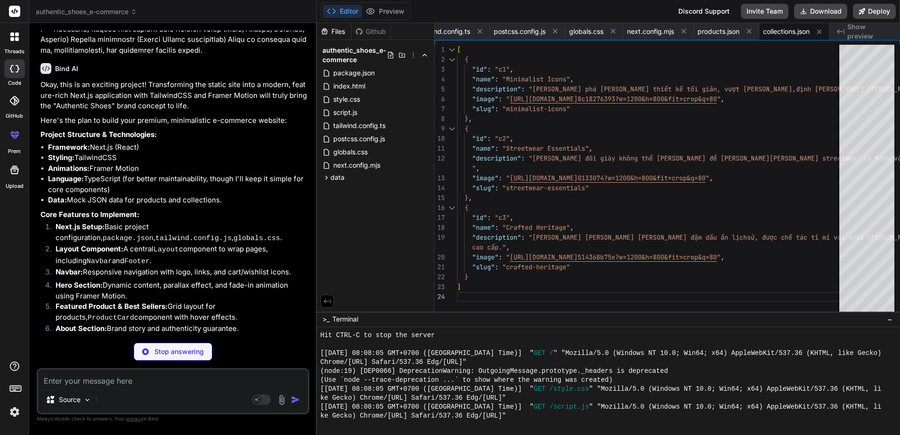
type textarea "x"
type textarea "className={`${baseStyles} ${variantStyles[variant]} ${sizeStyles[size]} ${class…"
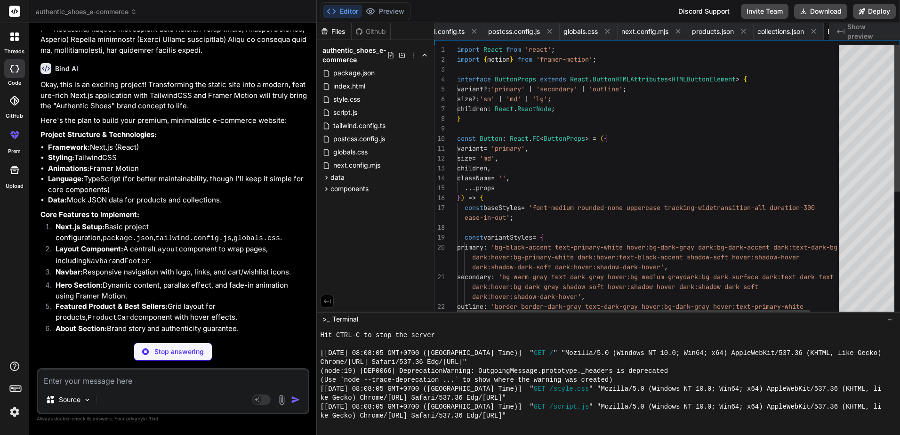
scroll to position [0, 317]
type textarea "x"
type textarea "id={id} className={`${baseStyles} ${className}`} {...props} /> </div> ); }; exp…"
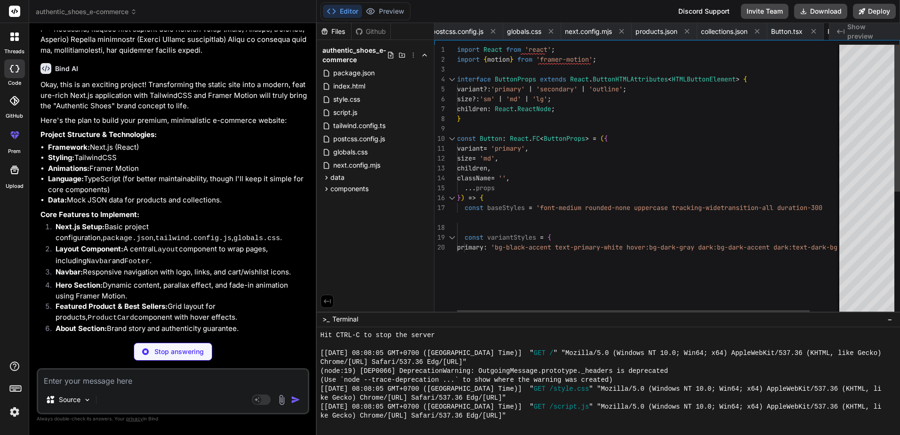
scroll to position [0, 373]
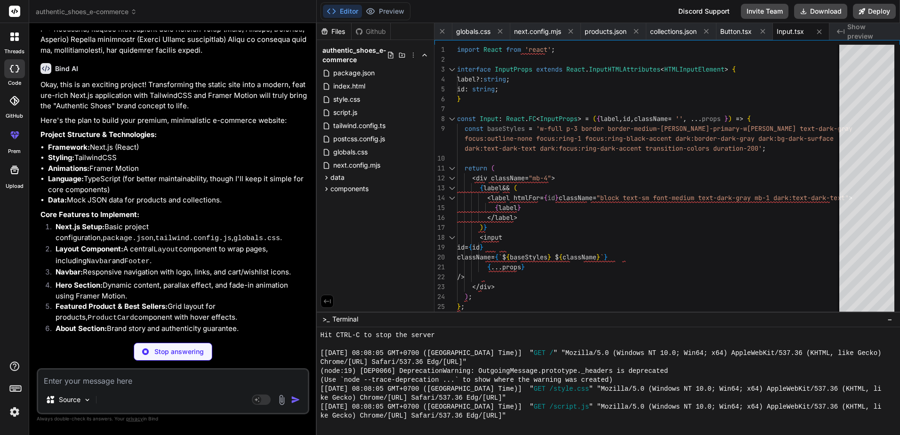
type textarea "x"
type textarea "</motion.div> ); }; export default FadeIn;"
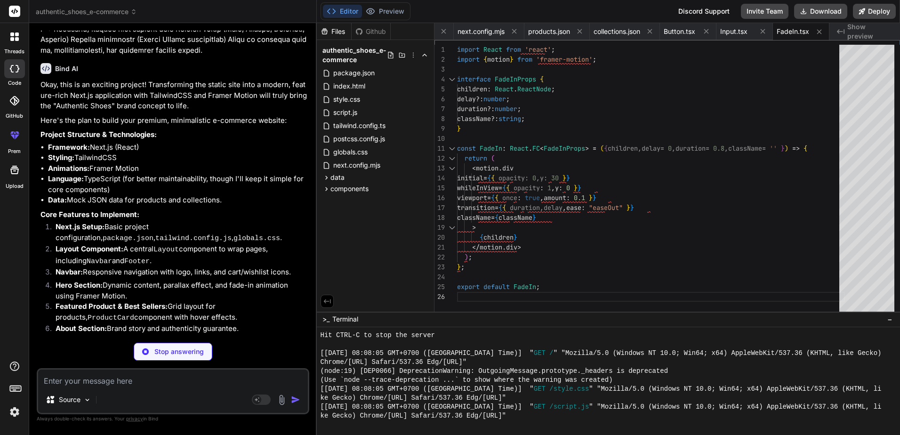
type textarea "x"
type textarea ")} </motion.nav> ); }; export default Navbar;"
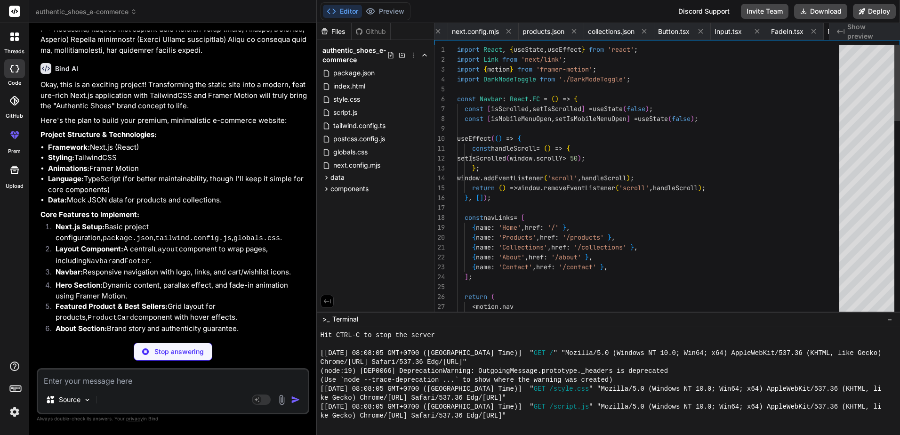
scroll to position [0, 487]
type textarea "x"
type textarea "</motion.footer> ); }; export default Footer;"
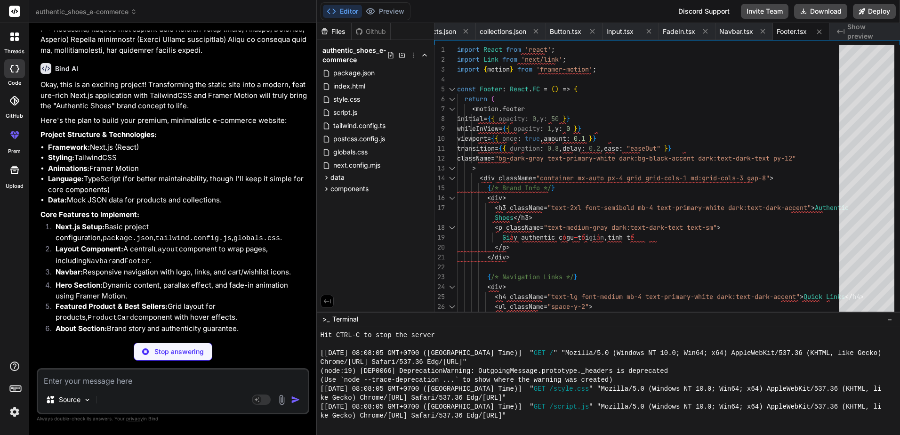
type textarea "x"
type textarea "); }; export default Layout;"
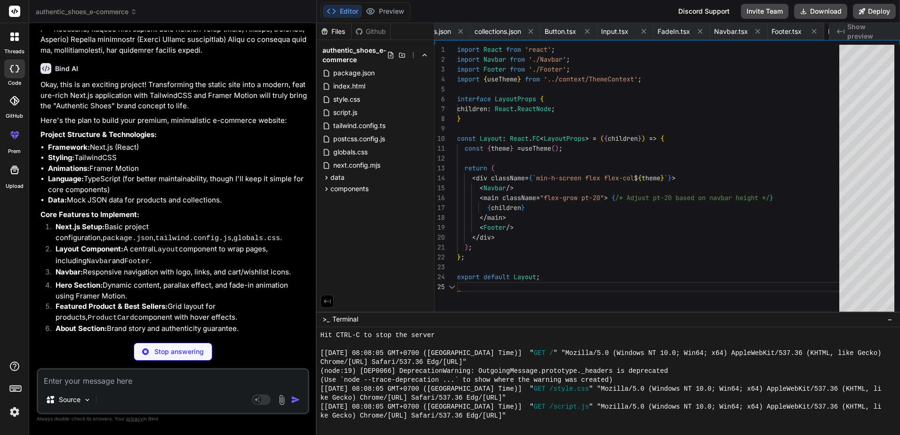
scroll to position [0, 600]
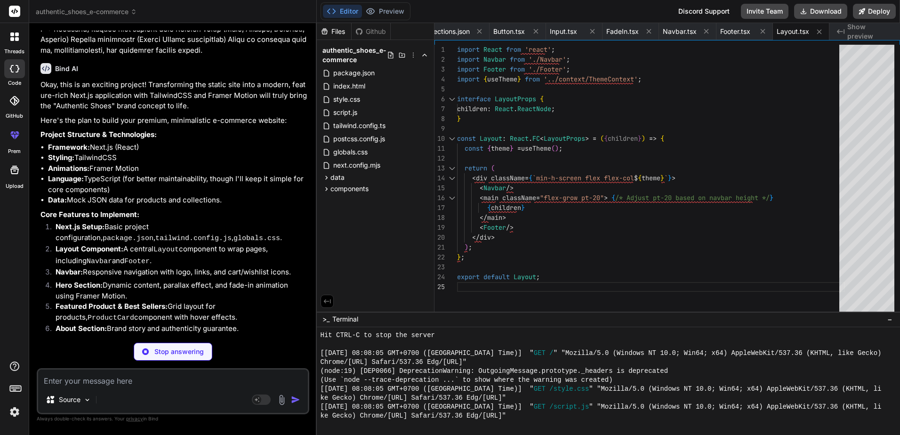
type textarea "x"
type textarea "</div> </motion.div> ); }; export default ProductCard;"
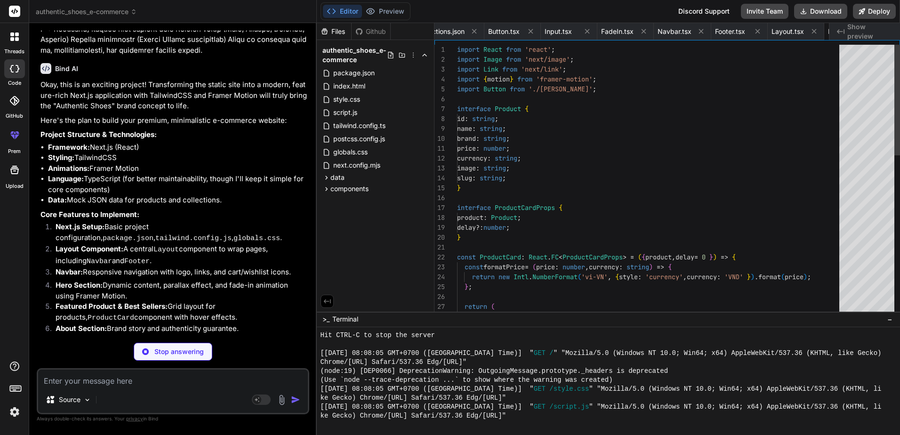
scroll to position [0, 674]
type textarea "x"
type textarea ")} </motion.button> ); }; export default DarkModeToggle;"
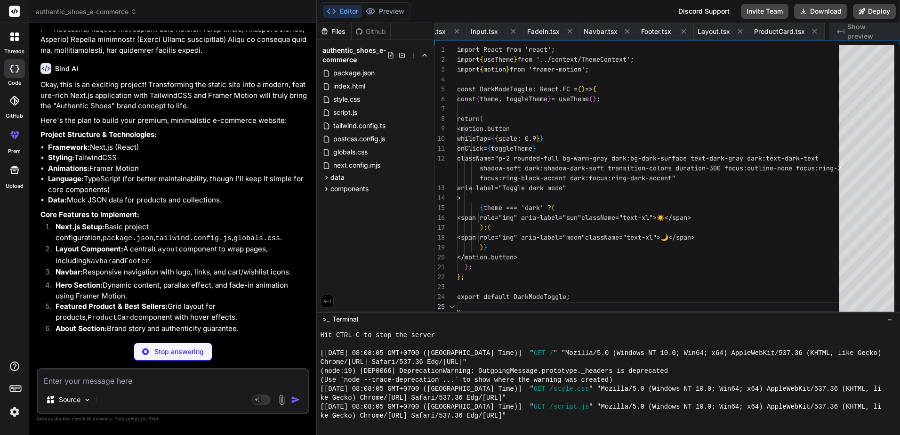
scroll to position [0, 761]
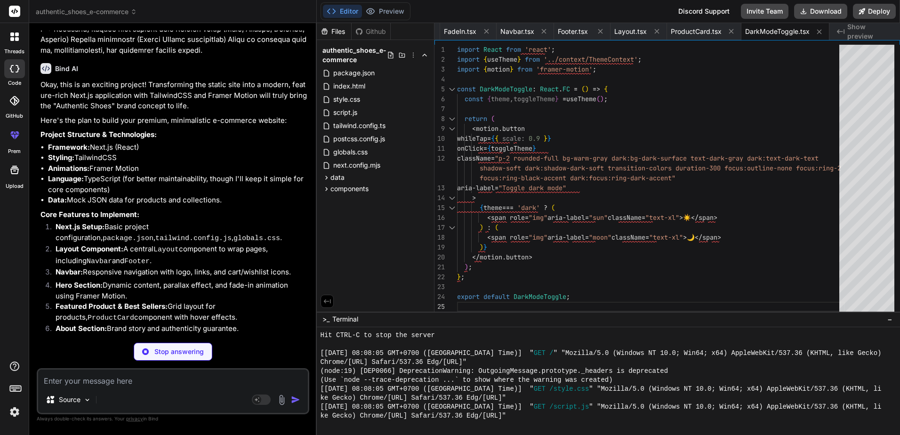
type textarea "x"
type textarea "};"
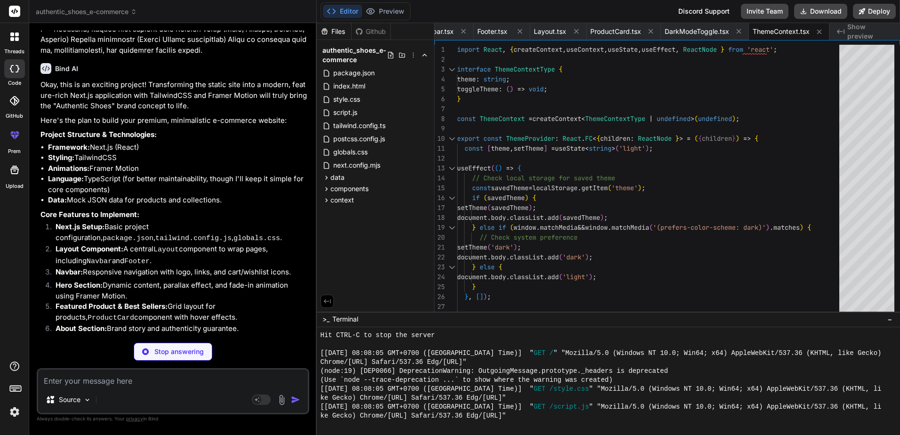
type textarea "x"
type textarea "); }"
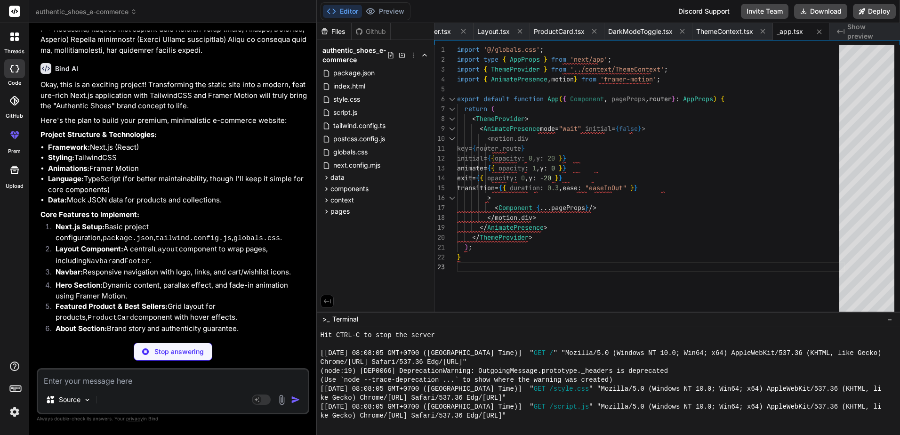
type textarea "x"
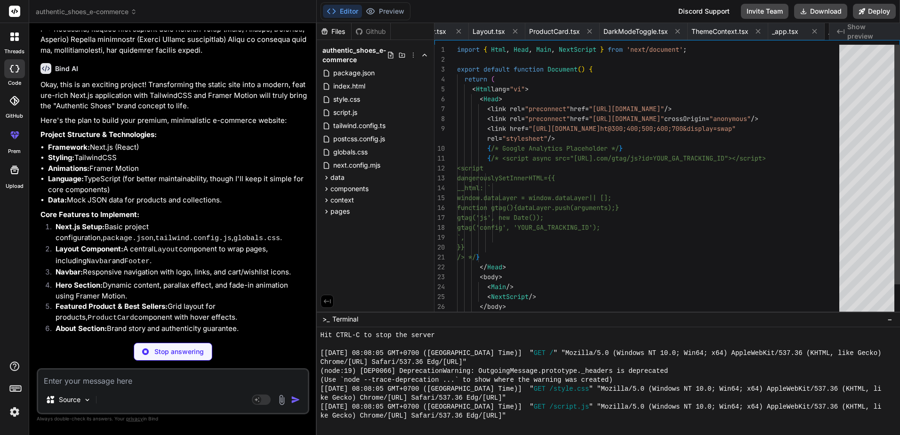
scroll to position [0, 968]
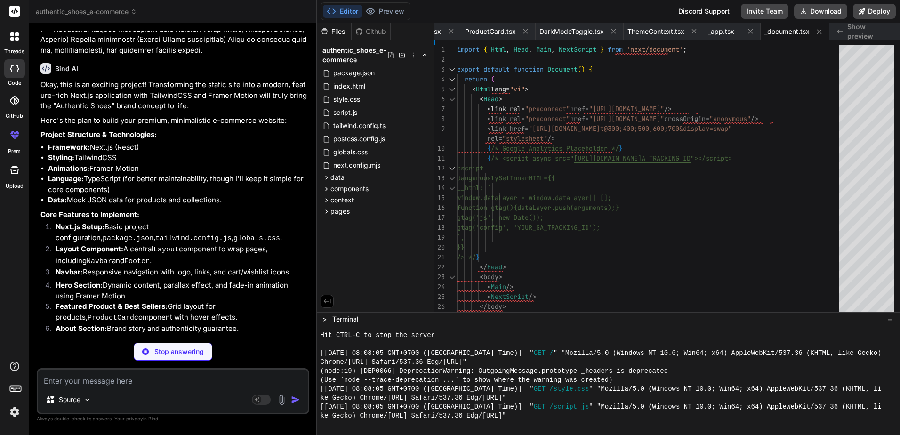
type textarea "x"
type textarea "export default HomePage;"
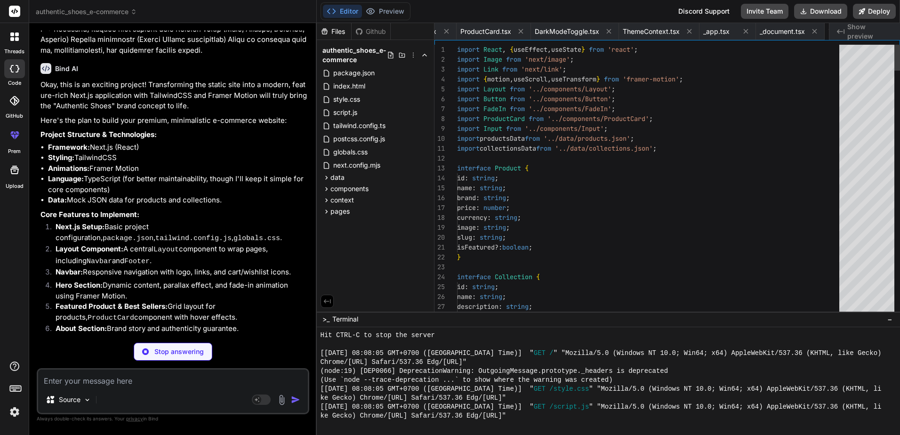
scroll to position [0, 1024]
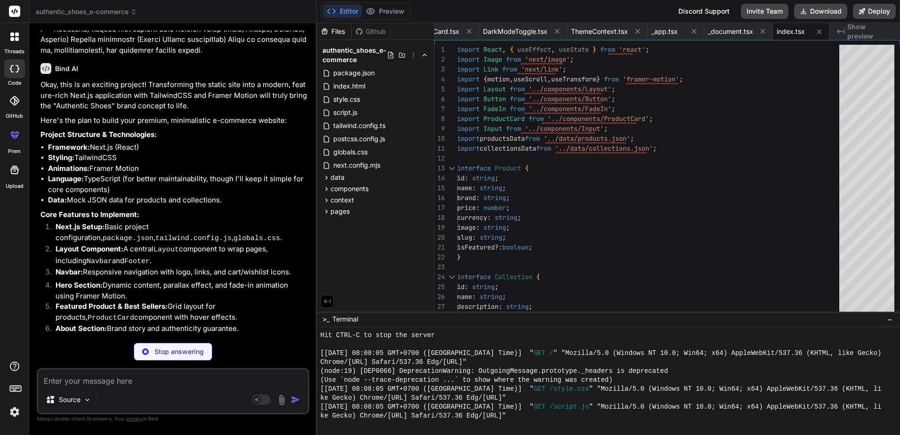
type textarea "x"
type textarea "</section> </Layout> ); }; export default ProductsPage;"
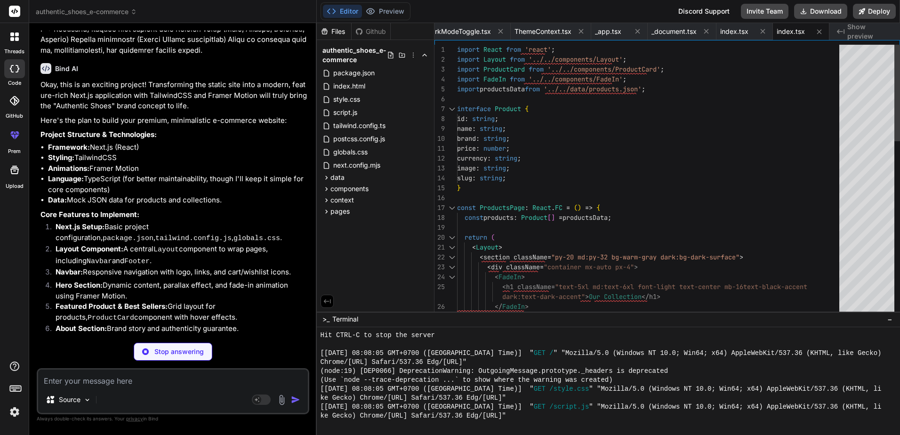
type textarea "x"
type textarea "}; }; export default ProductPage;"
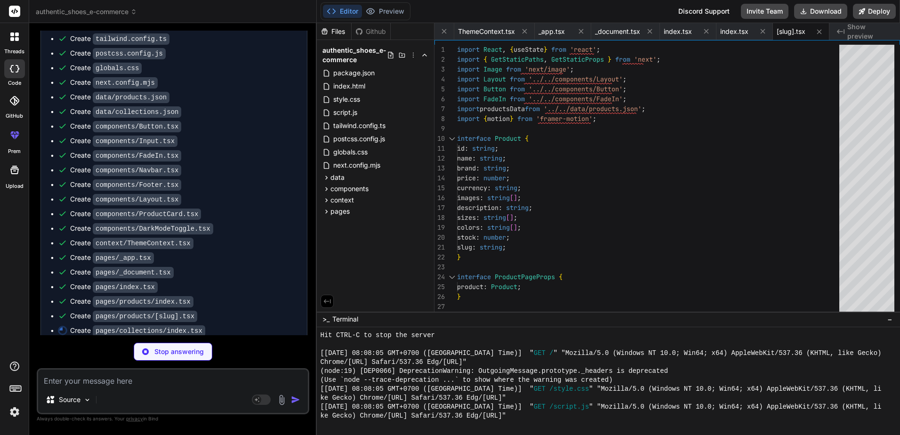
scroll to position [1563, 0]
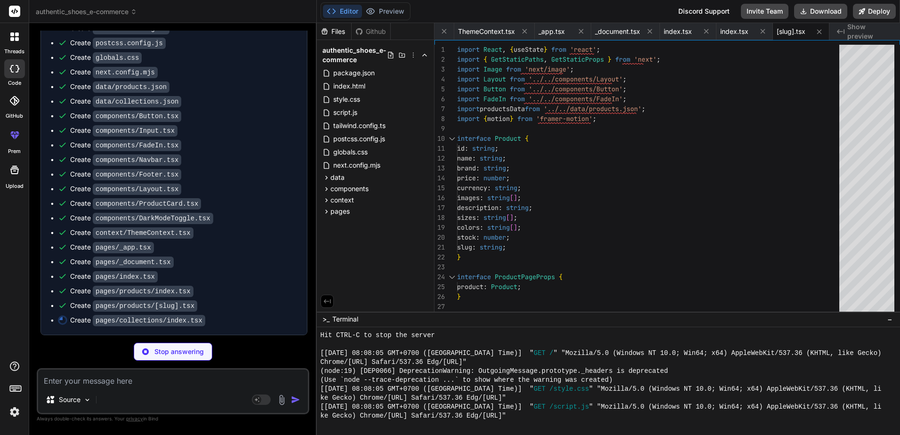
type textarea "x"
type textarea "}; export default CollectionsPage;"
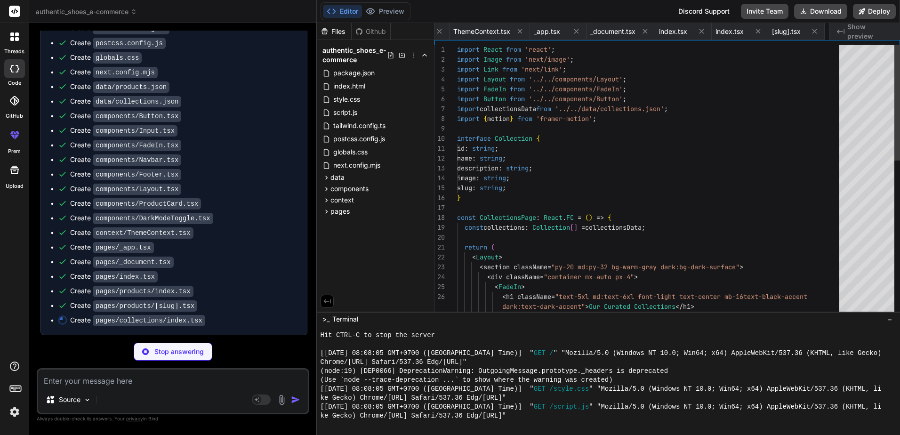
scroll to position [0, 1194]
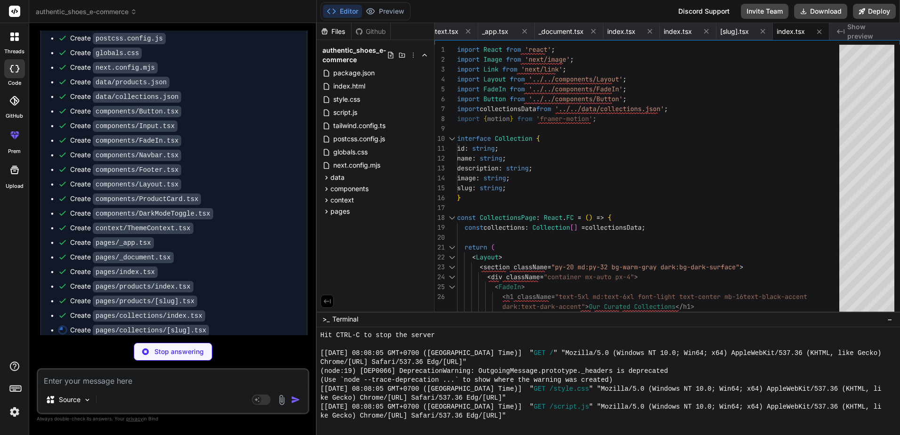
type textarea "x"
type textarea "collection, productsInCollection, }, }; }; export default CollectionPage;"
type textarea "x"
type textarea "</div> </FadeIn> </div> </section> </Layout> ); }; export default AboutPage;"
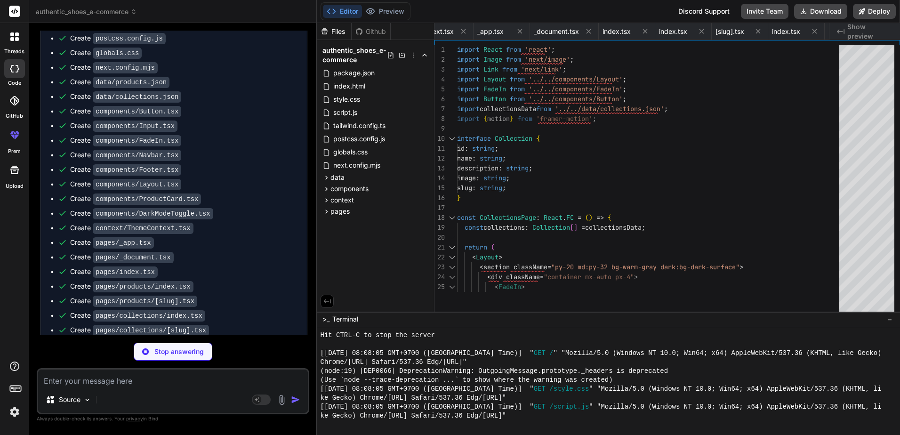
type textarea "x"
type textarea "</div> </section> </Layout> ); }; export default CartPage;"
type textarea "x"
type textarea "</div> </section> </Layout> ); }; export default CheckoutPage;"
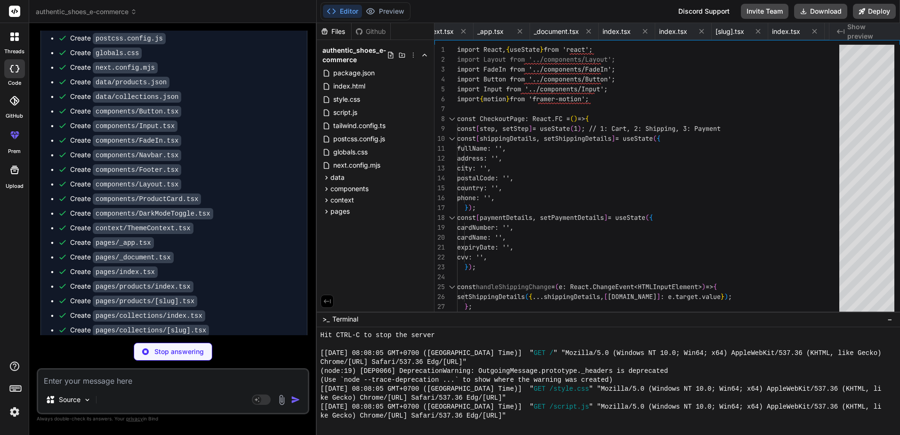
scroll to position [0, 1427]
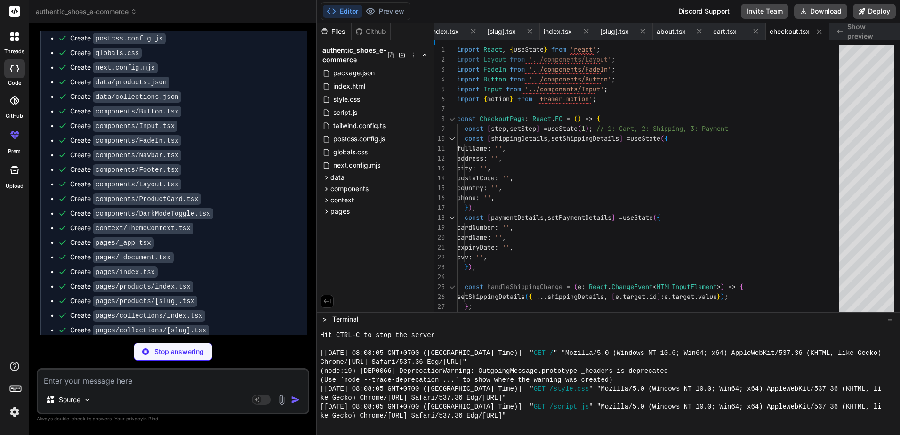
type textarea "x"
type textarea "export default AccountPage;"
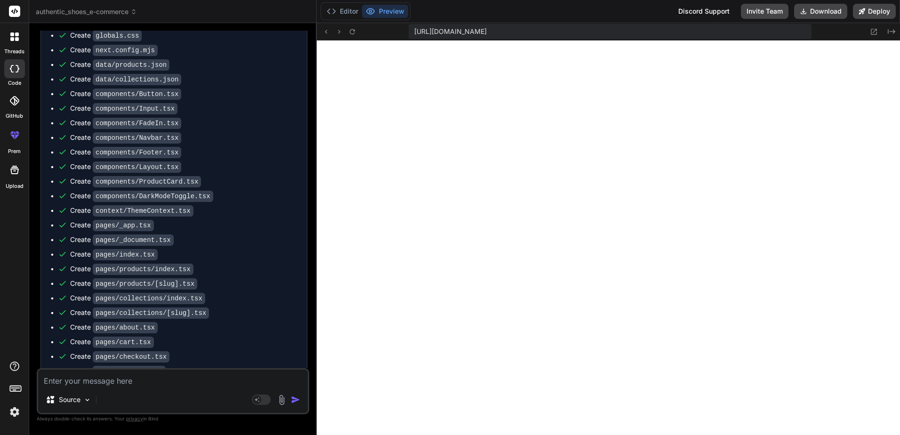
scroll to position [1687, 0]
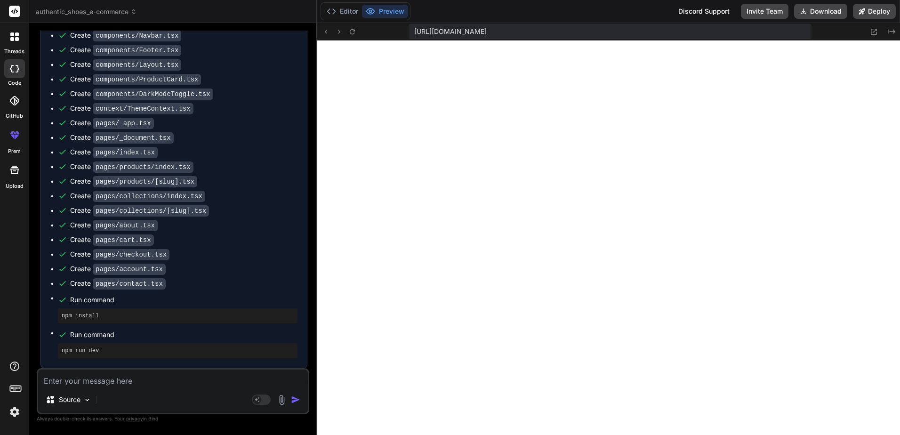
click at [89, 382] on textarea at bounding box center [173, 378] width 270 height 17
paste textarea "Failed to compile ./pages/_app.tsx:1:0 Module not found: Can't resolve '@/globa…"
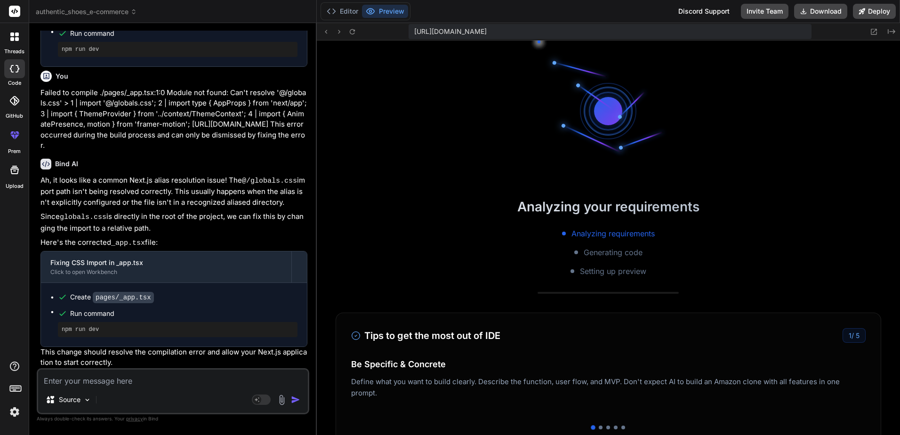
scroll to position [1619, 0]
click at [219, 238] on p "Here's the corrected _app.tsx file:" at bounding box center [173, 243] width 267 height 12
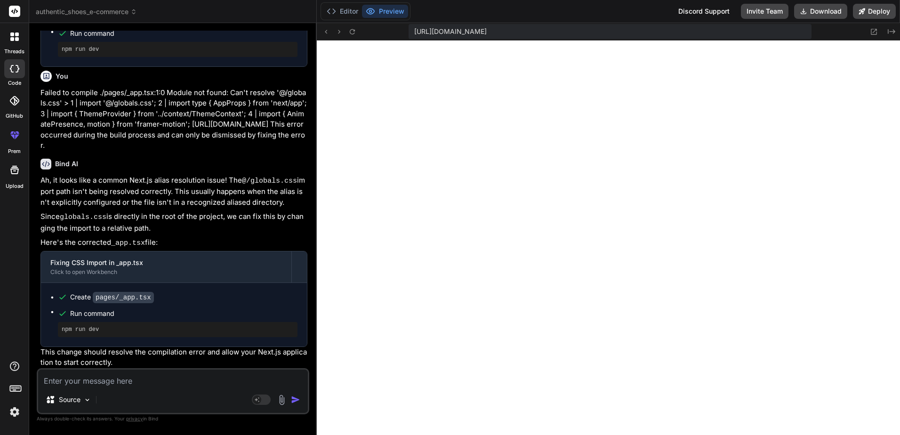
scroll to position [1870, 0]
click at [248, 376] on textarea at bounding box center [173, 378] width 270 height 17
paste textarea "Unhandled Runtime Error TypeError: Failed to construct 'Image': Please use the …"
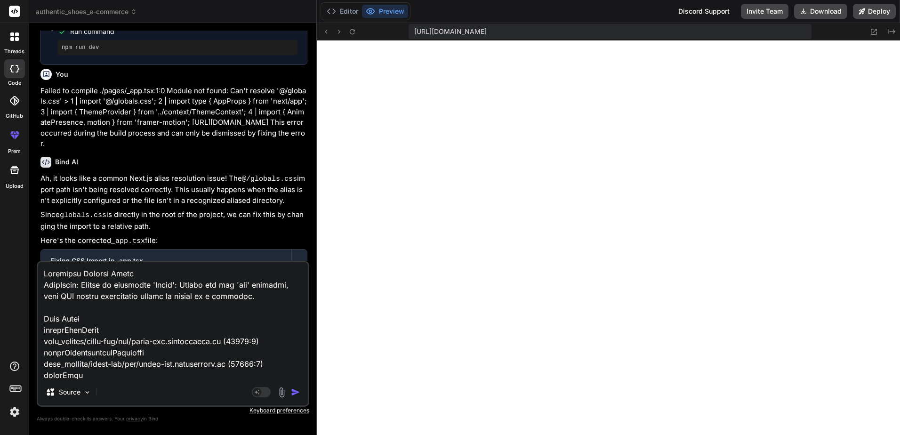
scroll to position [261, 0]
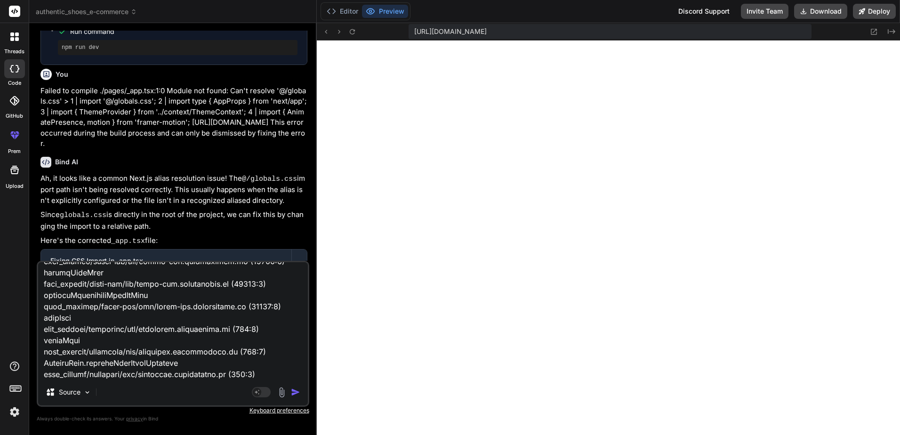
click at [294, 394] on img "button" at bounding box center [295, 391] width 9 height 9
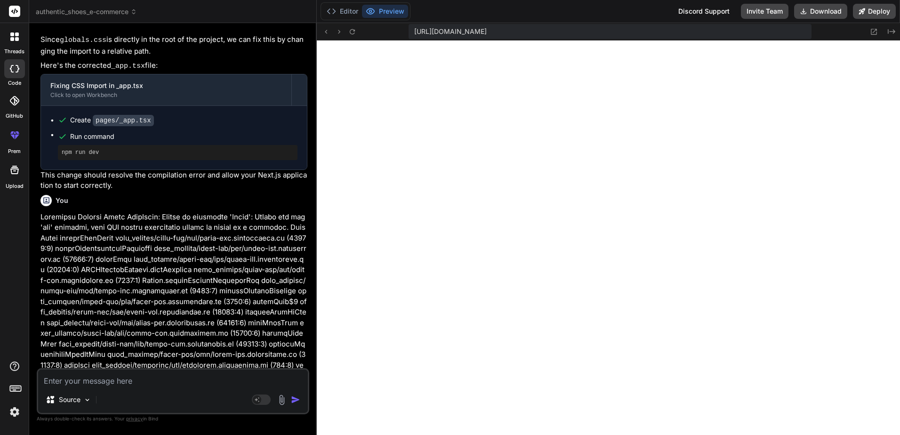
scroll to position [2263, 0]
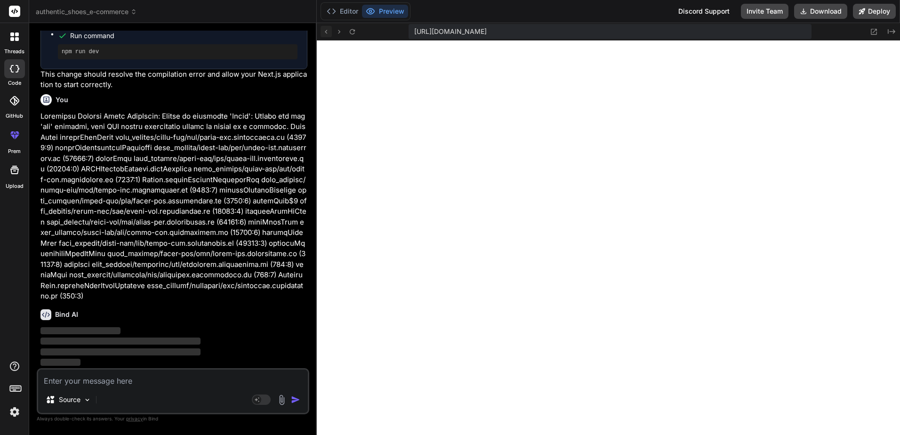
click at [323, 28] on icon at bounding box center [326, 32] width 8 height 8
click at [330, 32] on icon at bounding box center [326, 32] width 8 height 8
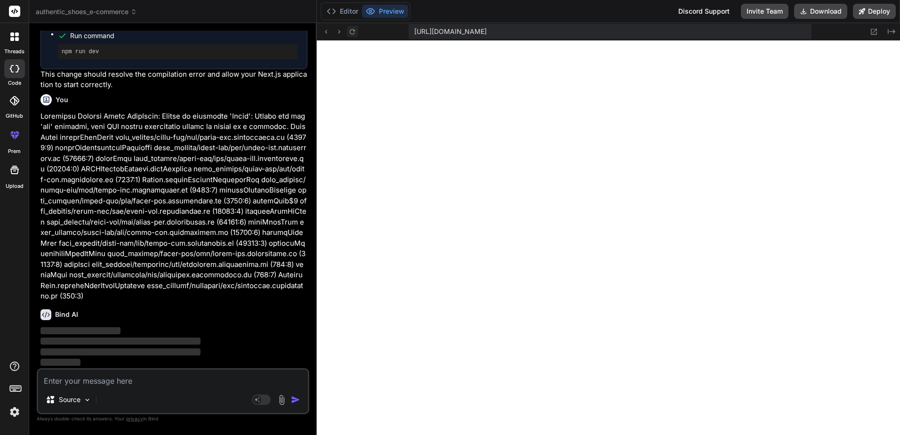
click at [355, 30] on icon at bounding box center [352, 31] width 5 height 5
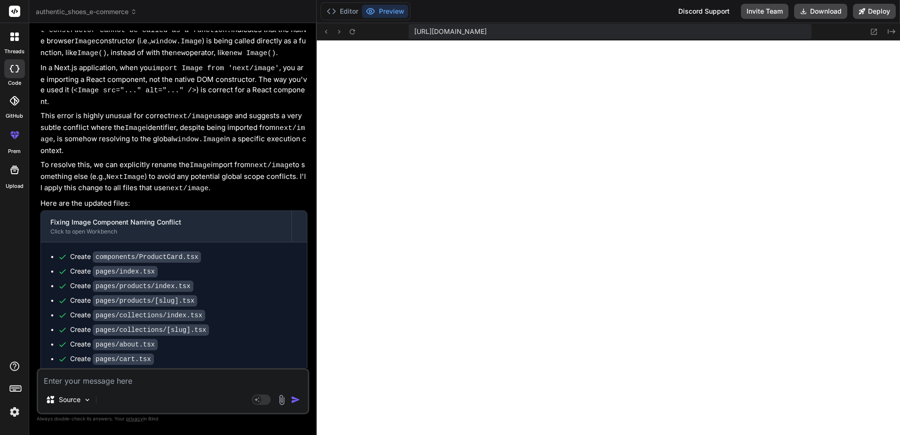
scroll to position [2606, 0]
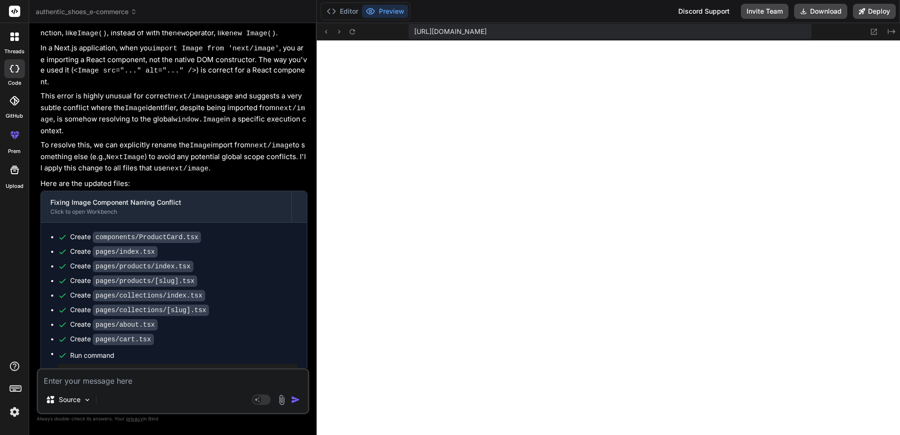
click at [162, 378] on textarea at bounding box center [173, 378] width 270 height 17
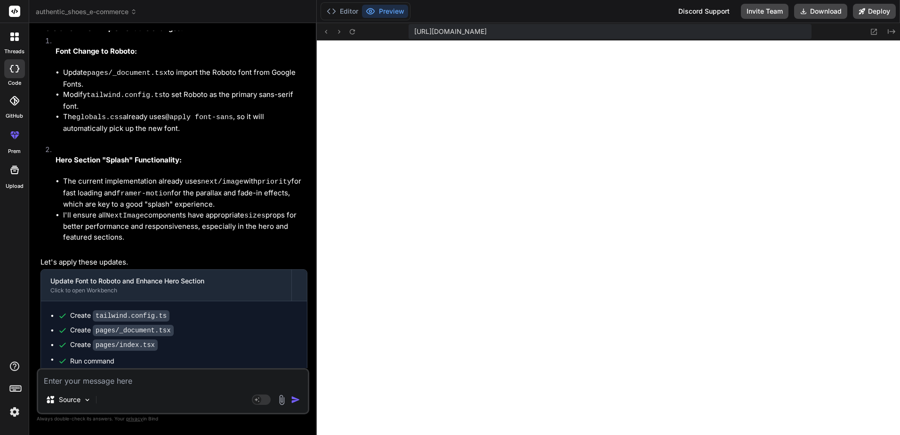
scroll to position [3059, 0]
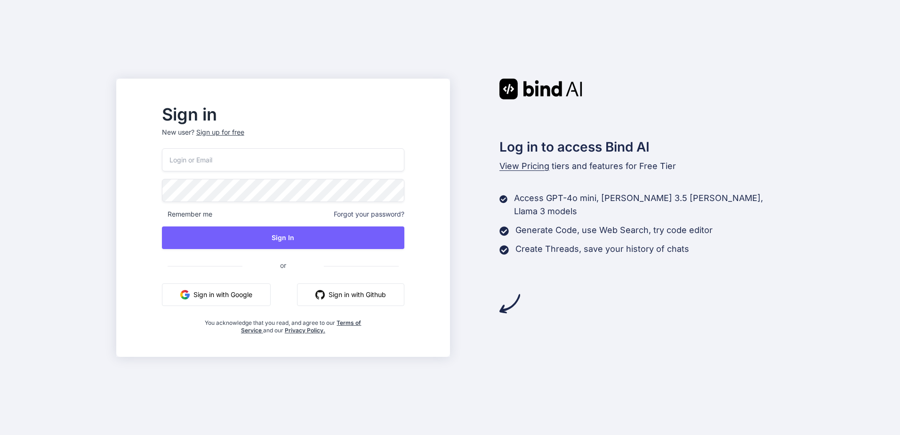
click at [258, 294] on button "Sign in with Google" at bounding box center [216, 294] width 109 height 23
